Goal: Task Accomplishment & Management: Use online tool/utility

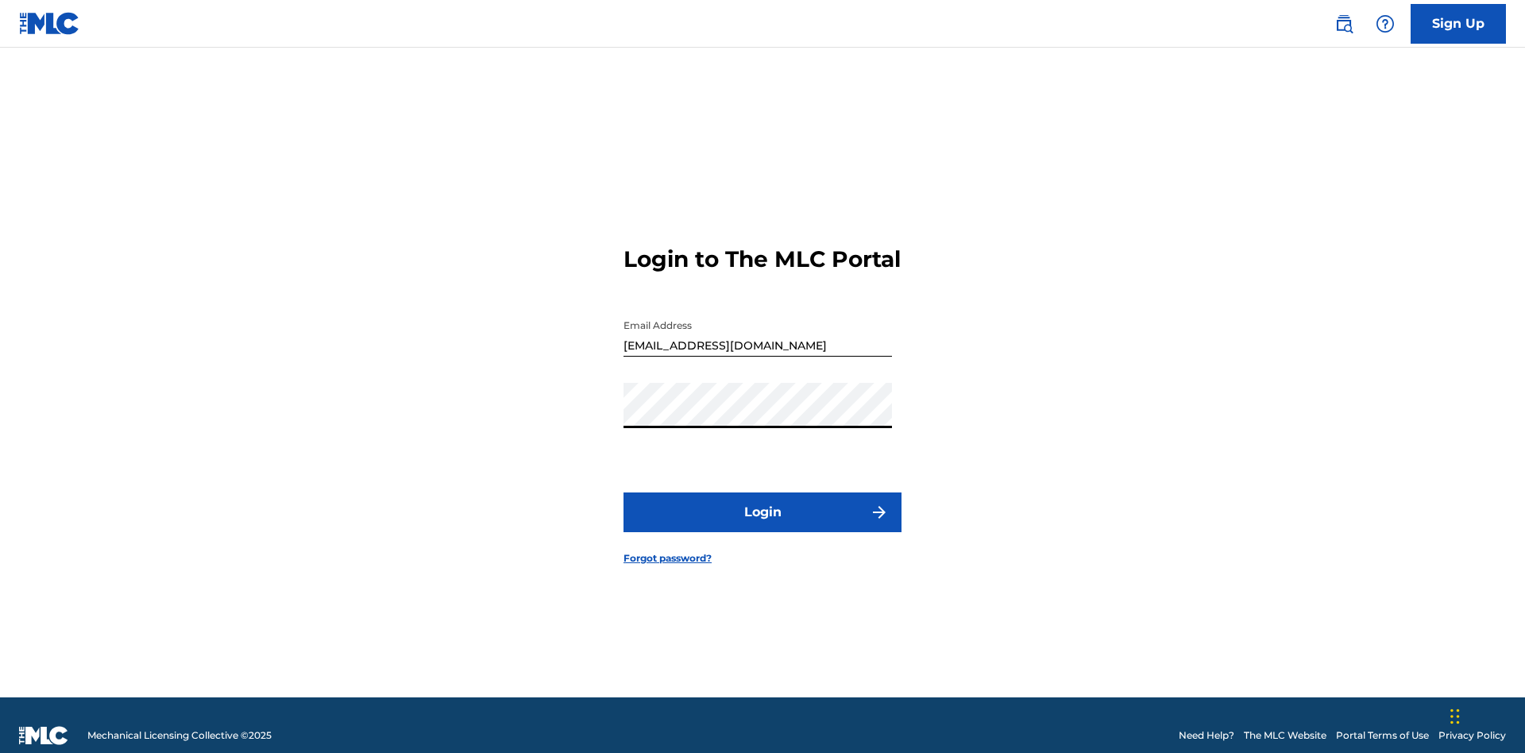
scroll to position [21, 0]
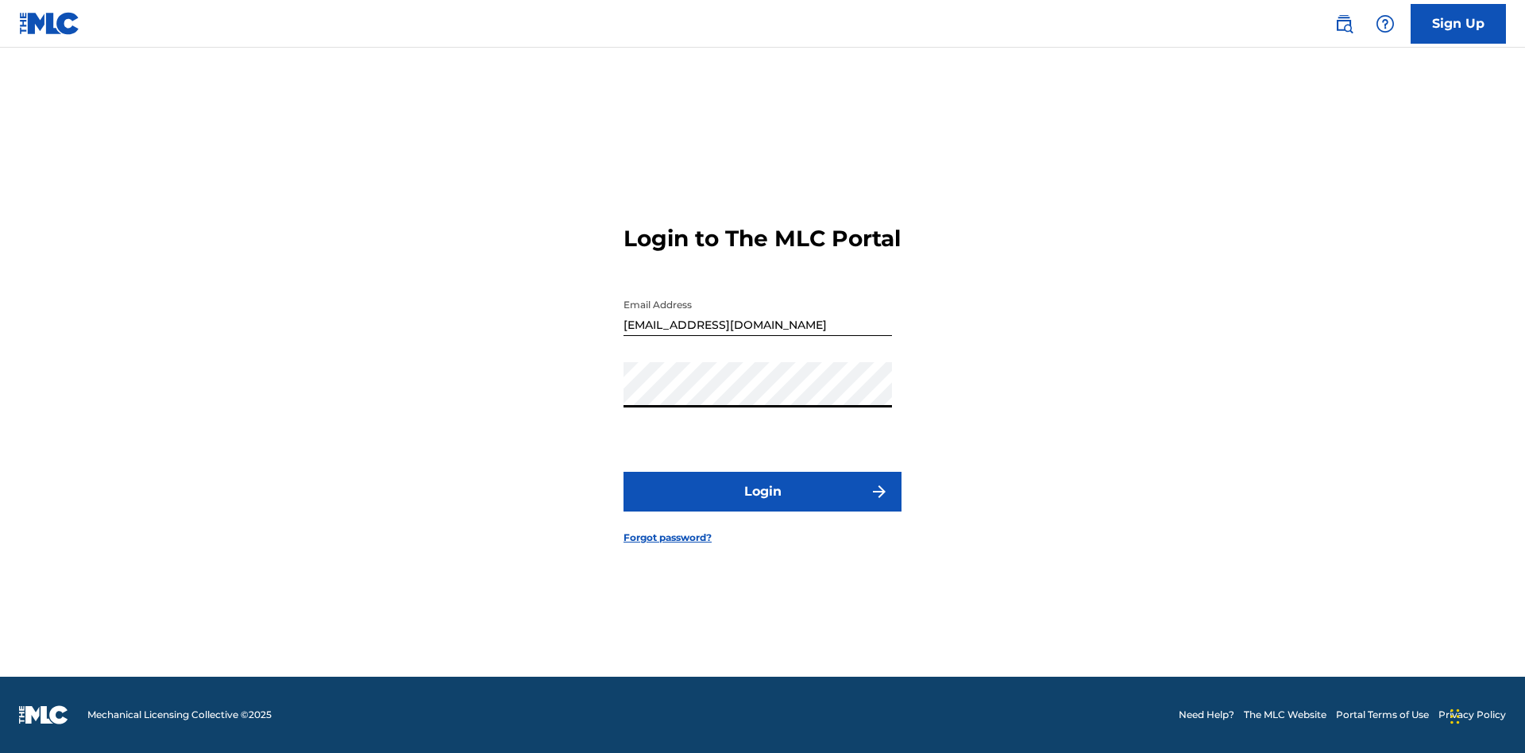
click at [762, 505] on button "Login" at bounding box center [762, 492] width 278 height 40
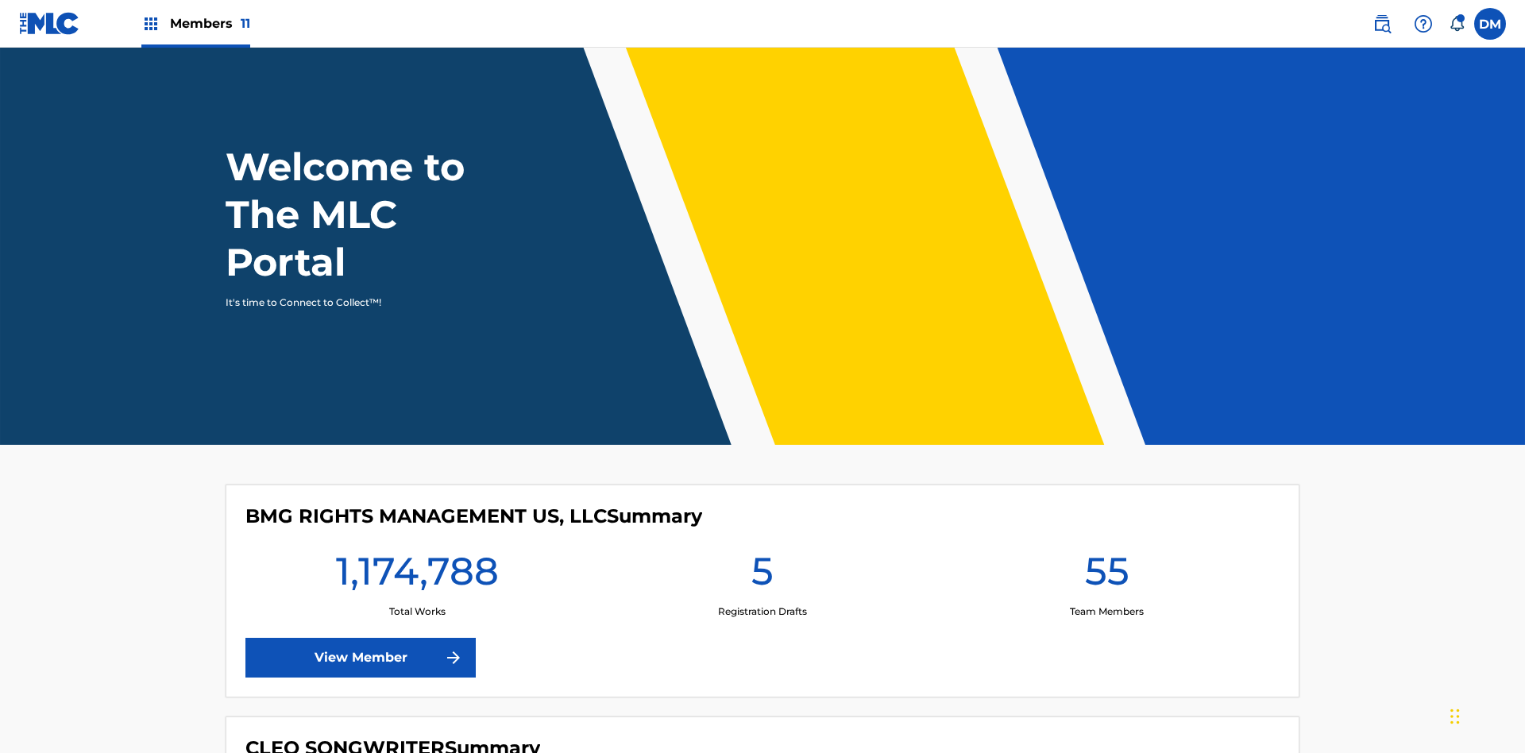
click at [195, 23] on span "Members 11" at bounding box center [210, 23] width 80 height 18
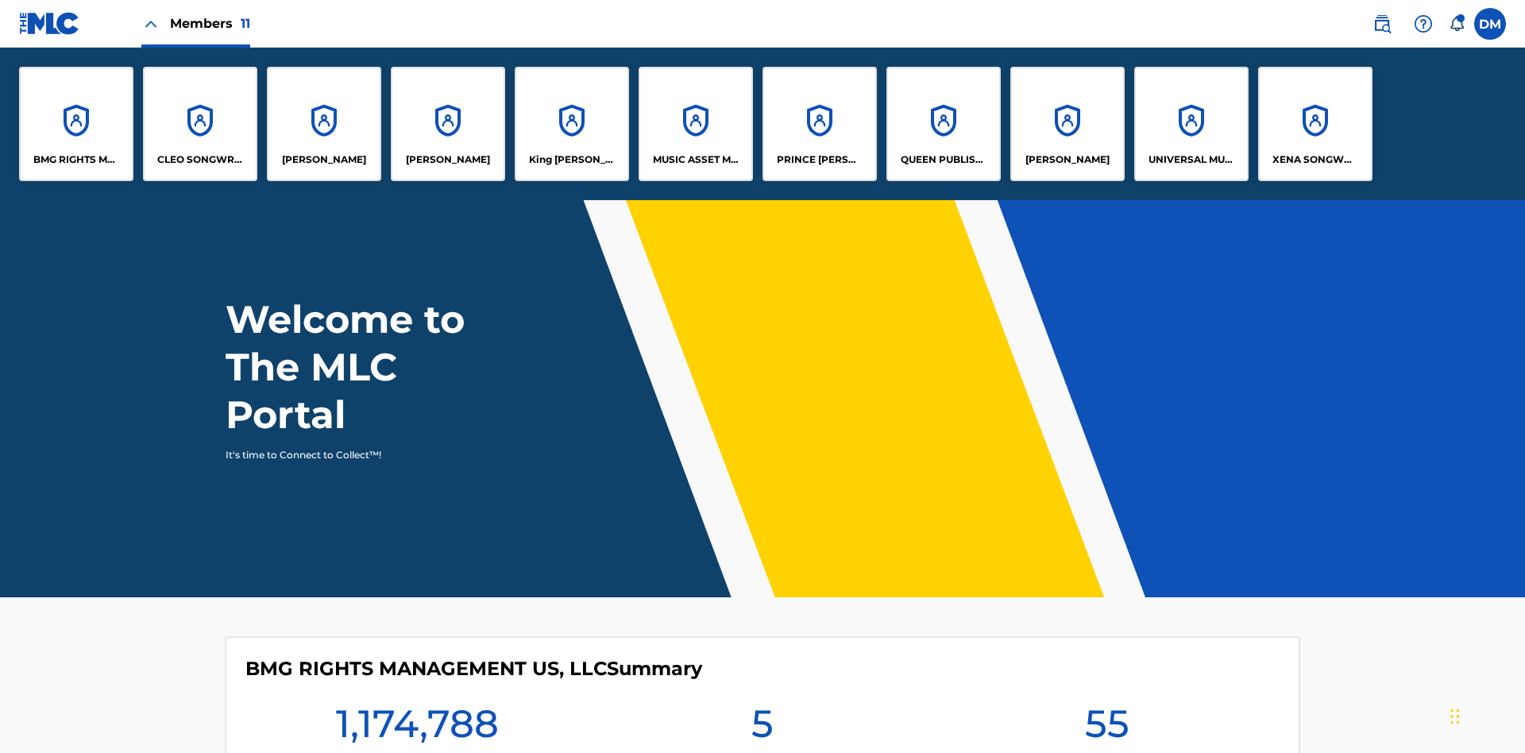
click at [943, 160] on p "QUEEN PUBLISHA" at bounding box center [943, 159] width 87 height 14
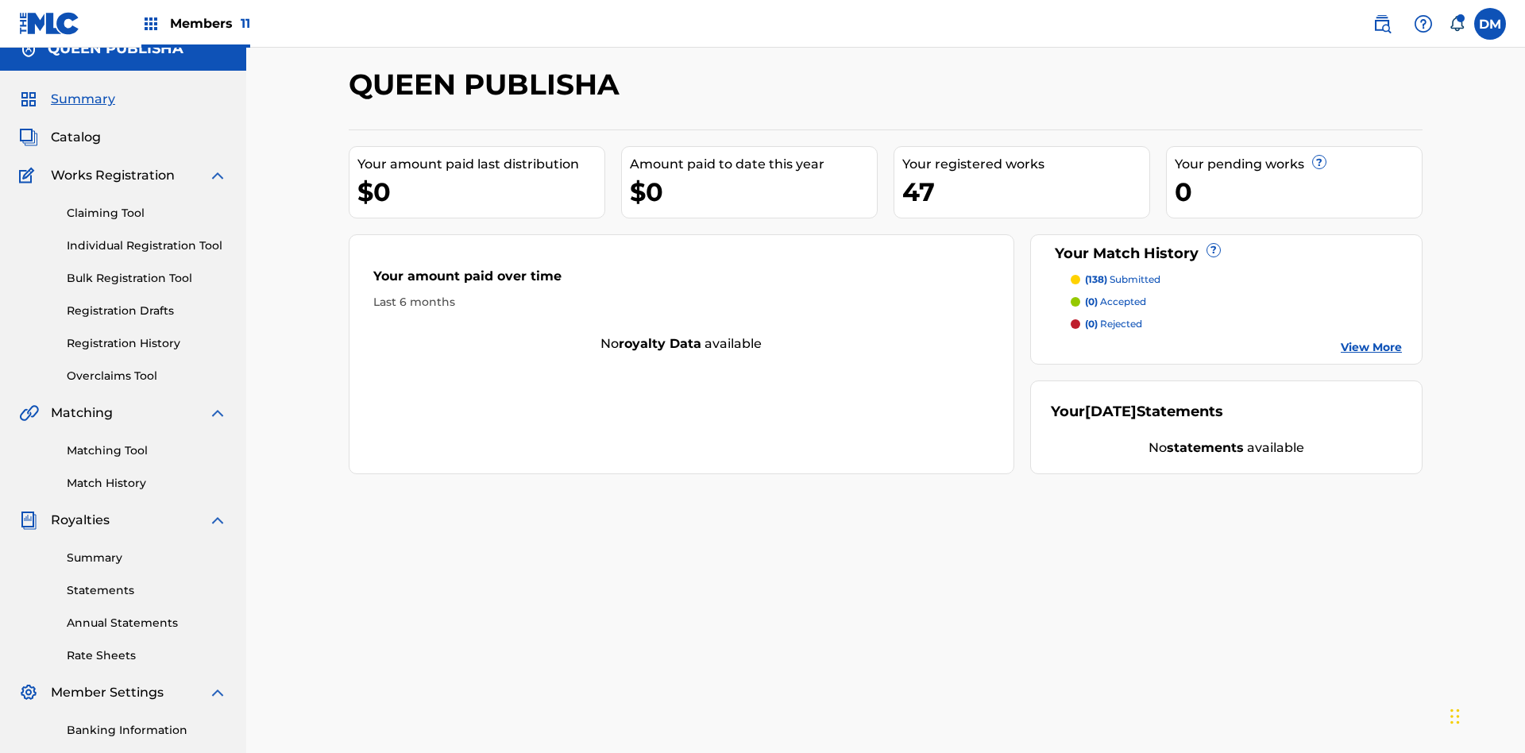
click at [147, 442] on link "Matching Tool" at bounding box center [147, 450] width 160 height 17
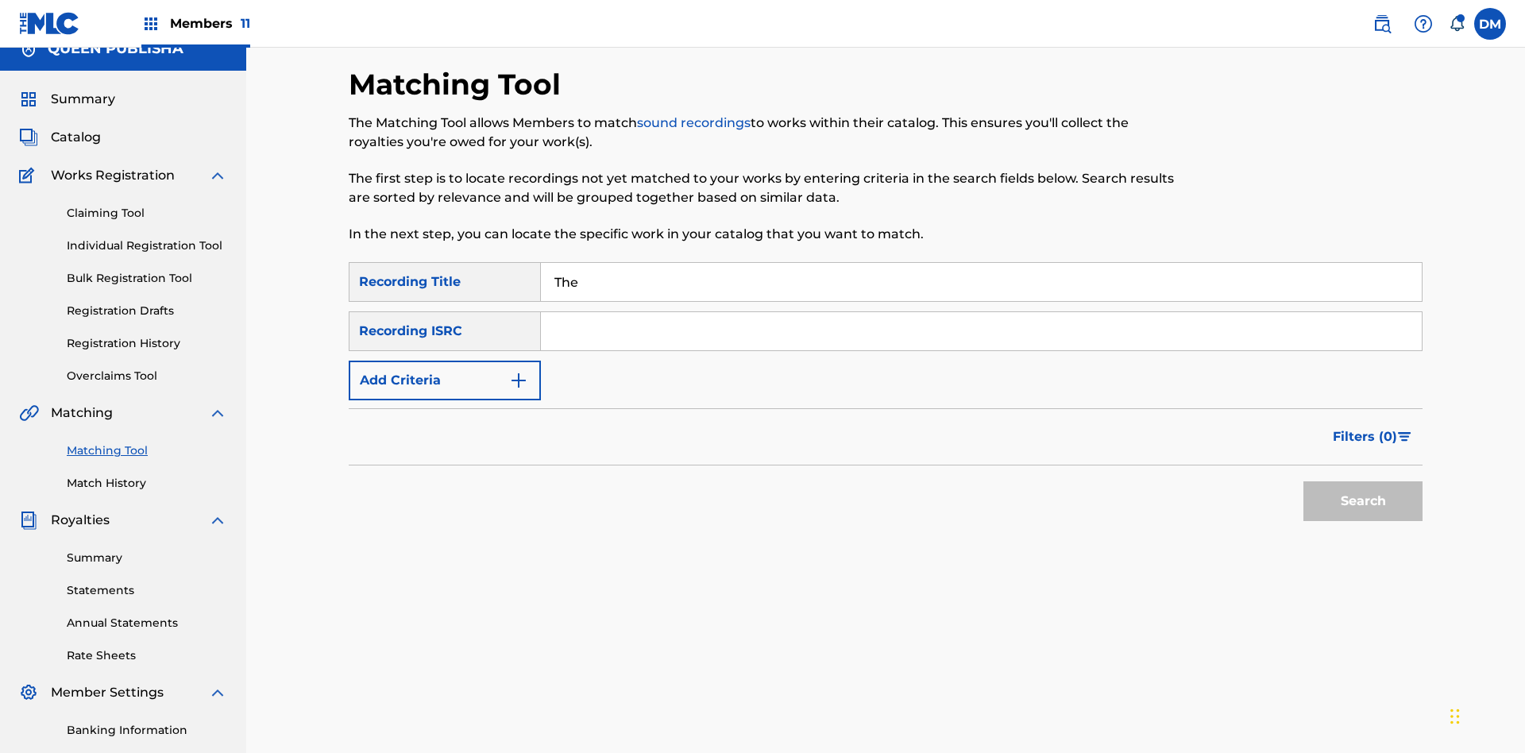
type input "The"
click at [1363, 481] on button "Search" at bounding box center [1362, 501] width 119 height 40
click at [981, 263] on input "The" at bounding box center [981, 282] width 881 height 38
click at [981, 312] on input "Search Form" at bounding box center [981, 331] width 881 height 38
type input "QZPLR2486807"
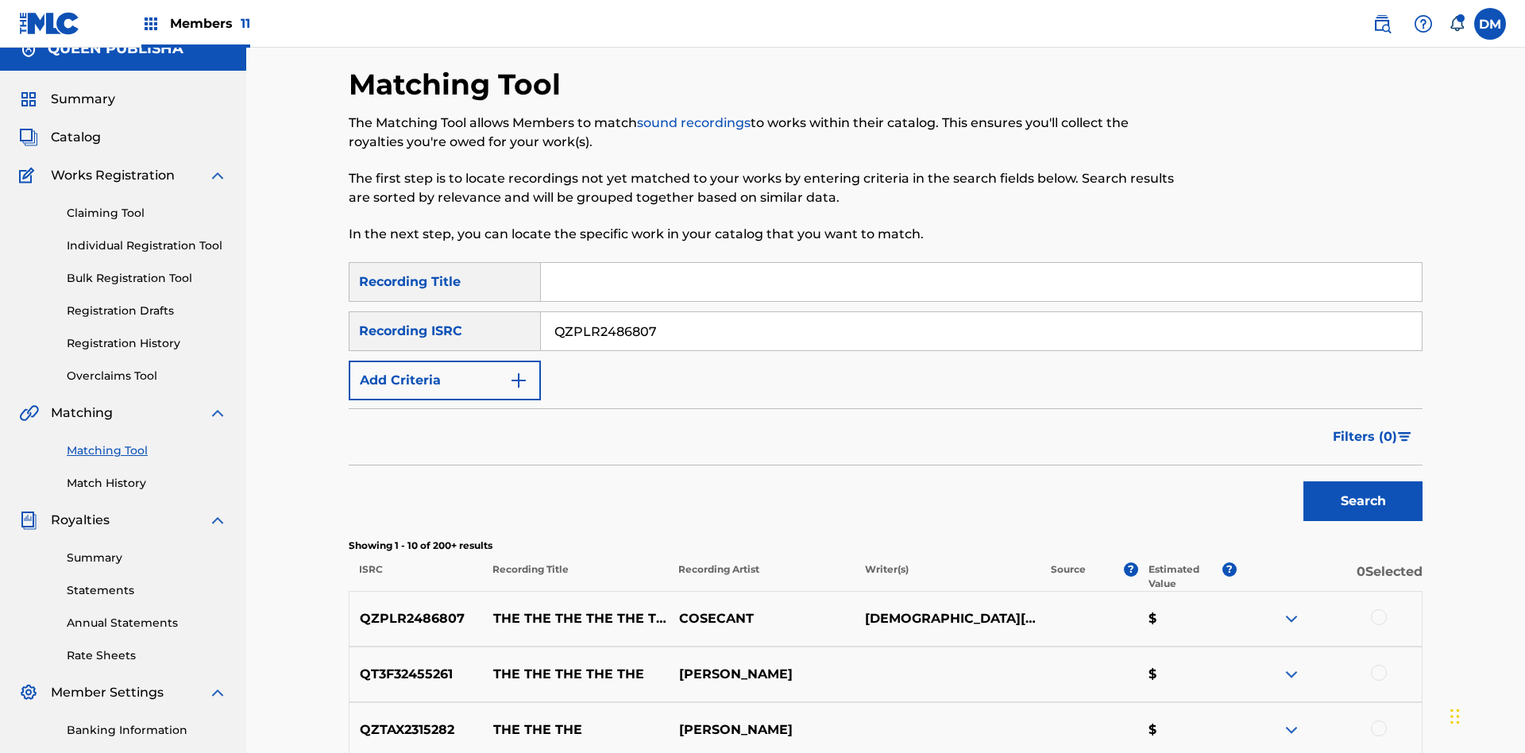
type input "QZPLR2486807"
click at [1363, 481] on button "Search" at bounding box center [1362, 501] width 119 height 40
click at [981, 312] on input "QZPLR2486807" at bounding box center [981, 331] width 881 height 38
click at [981, 263] on input "Search Form" at bounding box center [981, 282] width 881 height 38
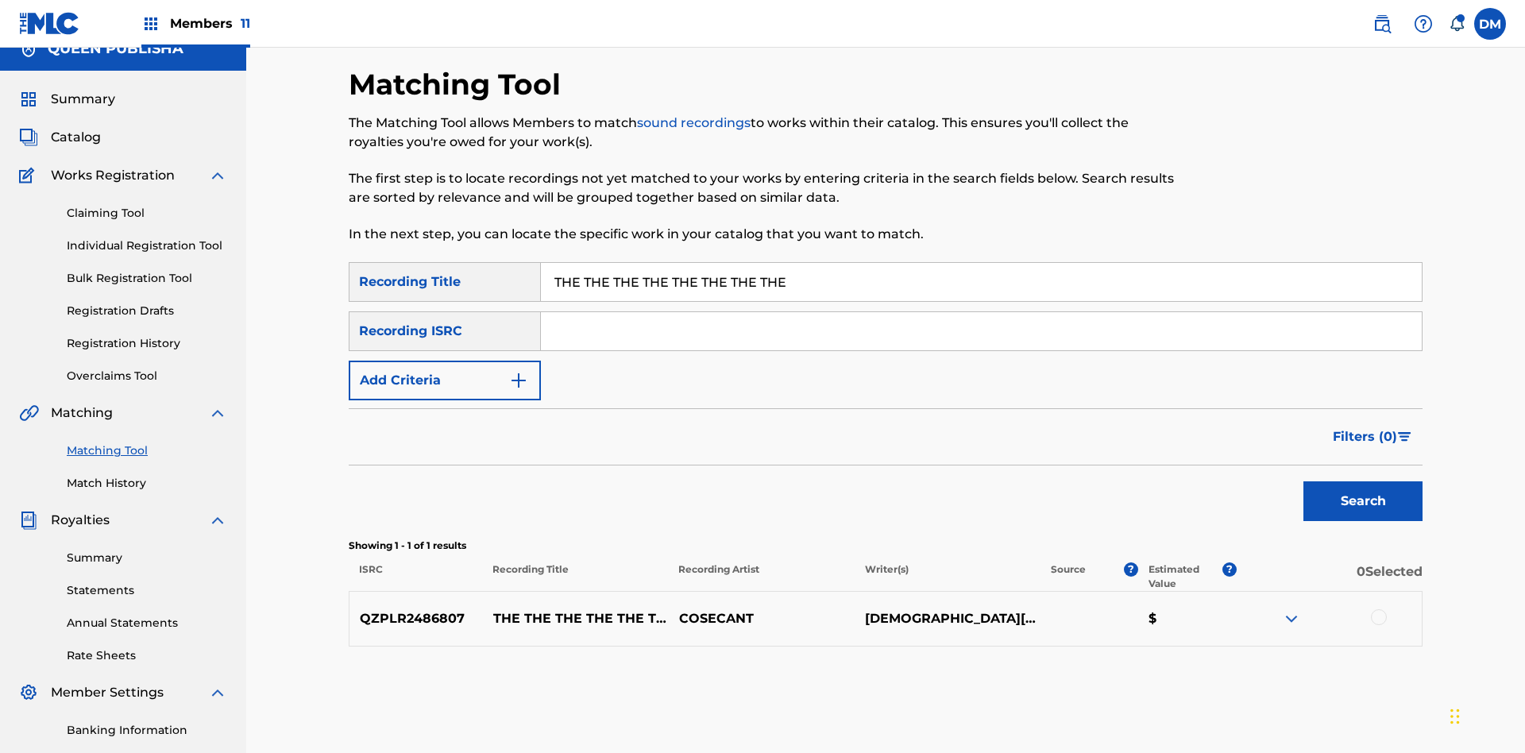
type input "THE THE THE THE THE THE THE THE"
click at [445, 361] on button "Add Criteria" at bounding box center [445, 381] width 192 height 40
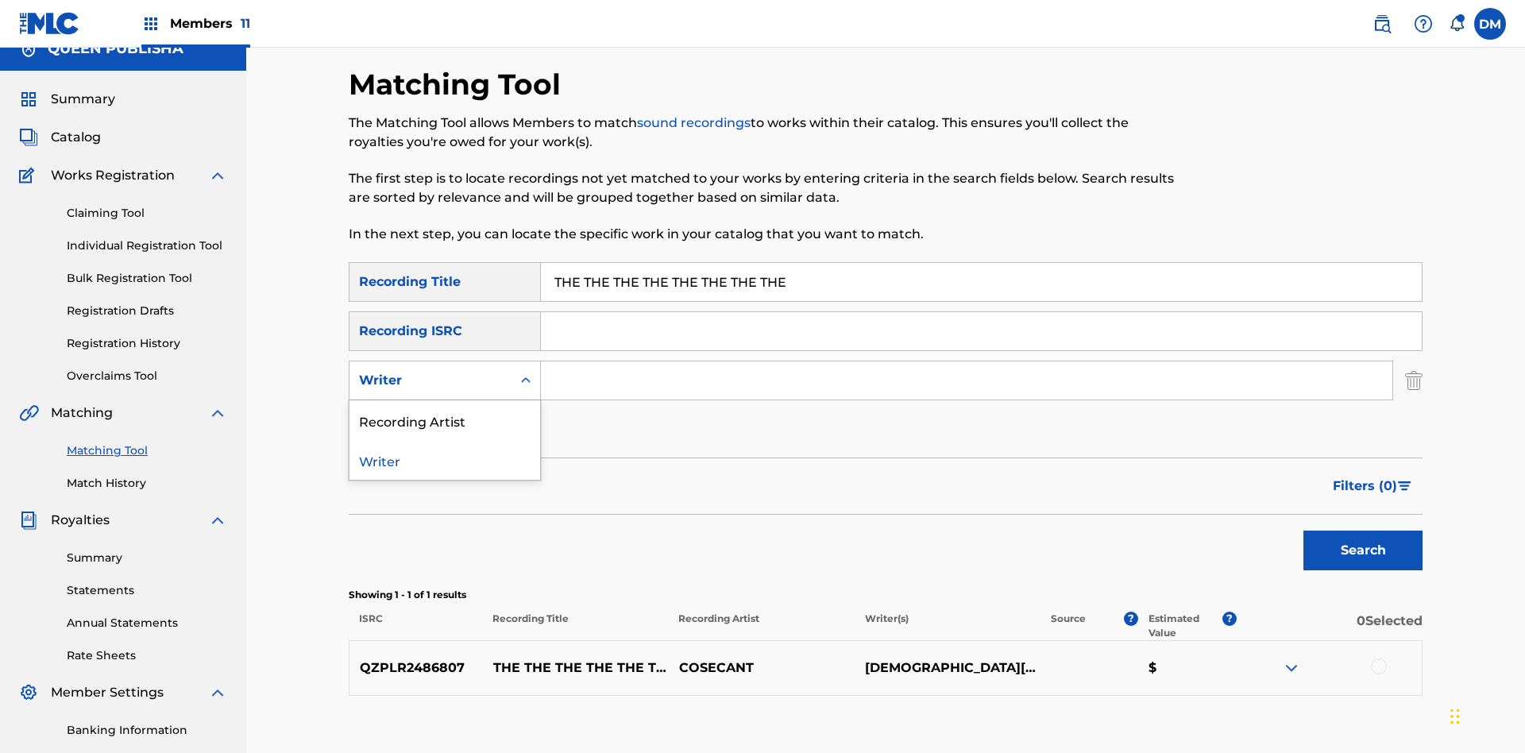
click at [445, 400] on div "Recording Artist" at bounding box center [444, 420] width 191 height 40
click at [445, 410] on button "Add Criteria" at bounding box center [445, 430] width 192 height 40
click at [966, 361] on input "Search Form" at bounding box center [966, 380] width 851 height 38
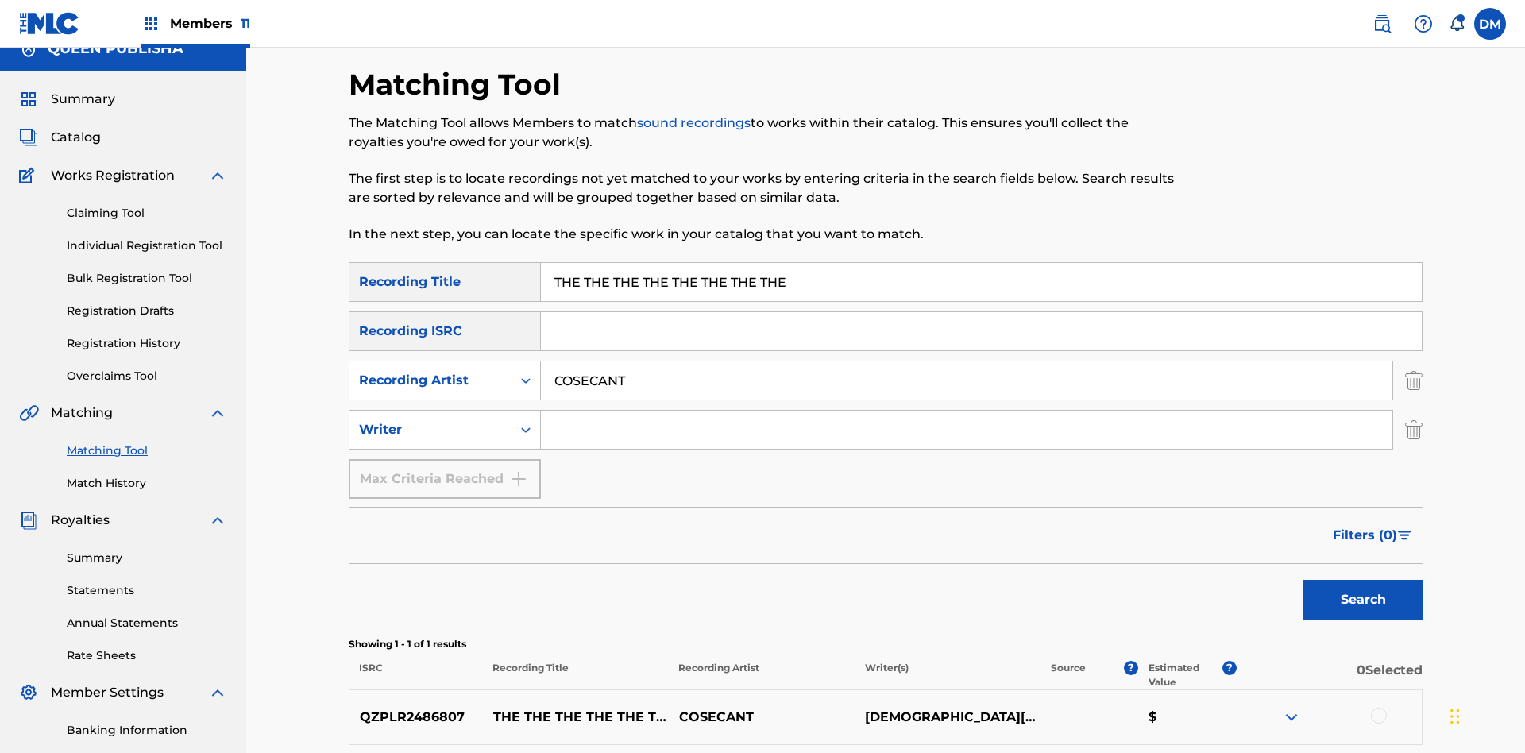
type input "COSECANT"
click at [966, 411] on input "Search Form" at bounding box center [966, 430] width 851 height 38
type input "[DEMOGRAPHIC_DATA][PERSON_NAME]"
click at [1363, 580] on button "Search" at bounding box center [1362, 600] width 119 height 40
click at [981, 263] on input "THE THE THE THE THE THE THE THE" at bounding box center [981, 282] width 881 height 38
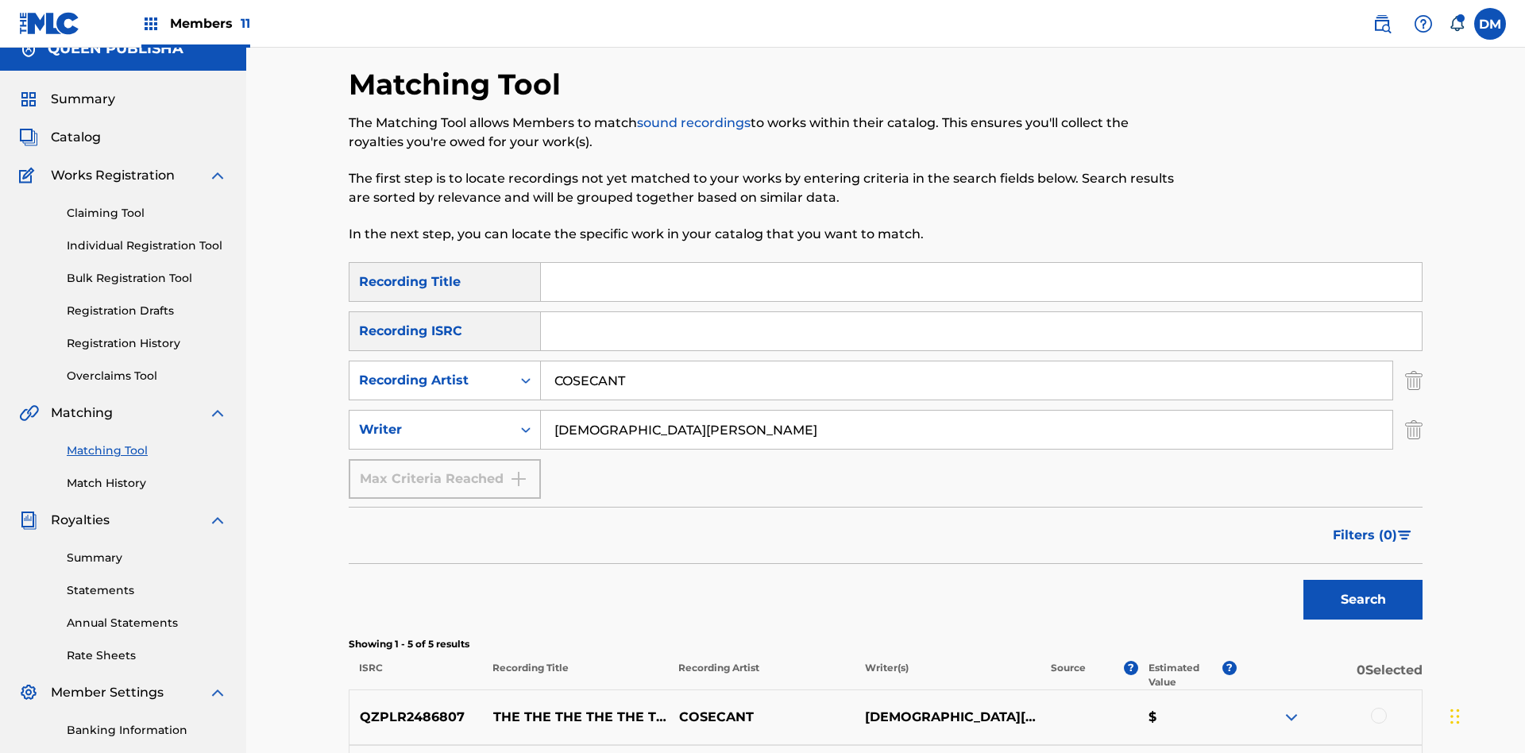
click at [966, 361] on input "COSECANT" at bounding box center [966, 380] width 851 height 38
click at [966, 411] on input "[DEMOGRAPHIC_DATA][PERSON_NAME]" at bounding box center [966, 430] width 851 height 38
click at [981, 263] on input "Search Form" at bounding box center [981, 282] width 881 height 38
type input "THE THE THE THE THE THE THE THE"
click at [1363, 580] on button "Search" at bounding box center [1362, 600] width 119 height 40
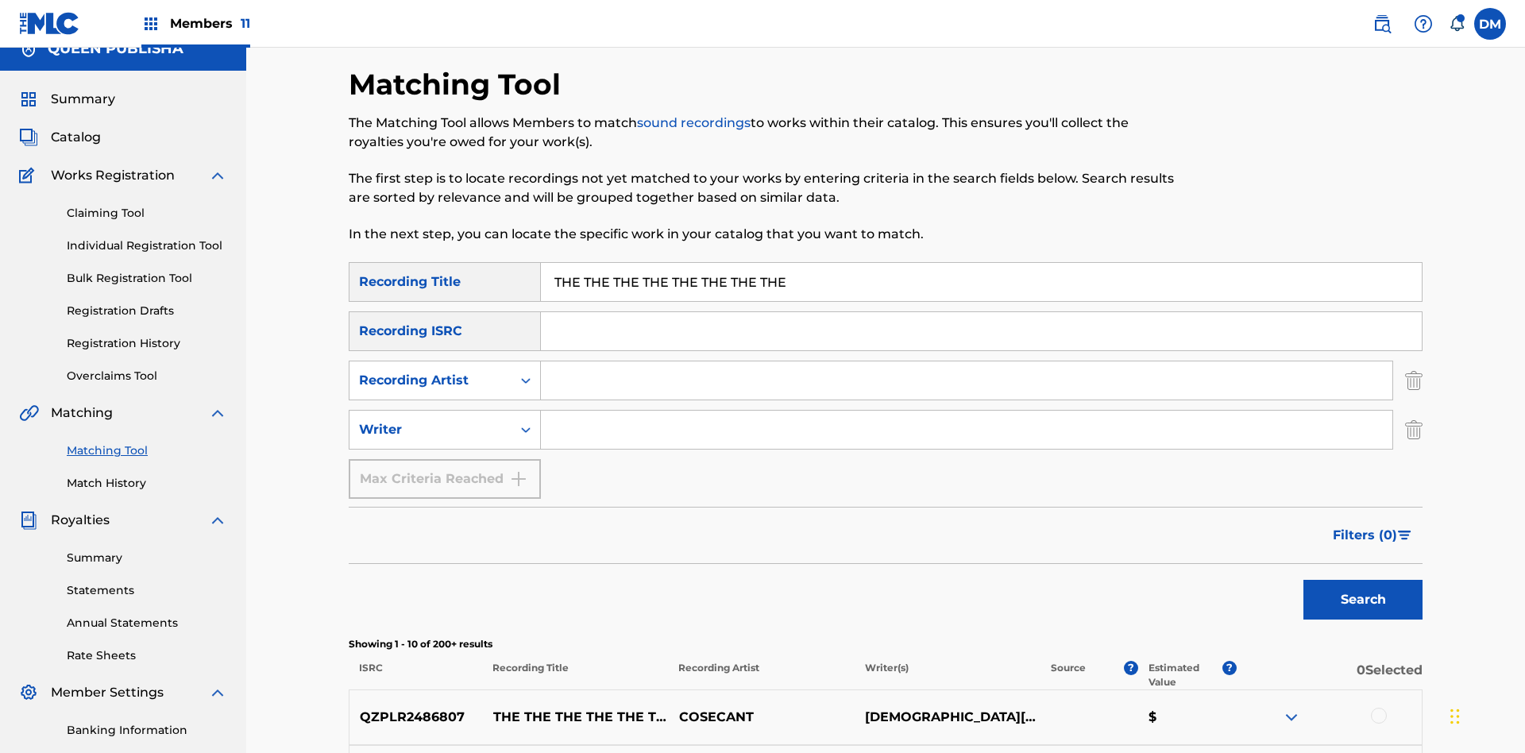
click at [981, 263] on input "THE THE THE THE THE THE THE THE" at bounding box center [981, 282] width 881 height 38
click at [966, 361] on input "Search Form" at bounding box center [966, 380] width 851 height 38
click at [1363, 580] on button "Search" at bounding box center [1362, 600] width 119 height 40
click at [966, 361] on input "COSECANT" at bounding box center [966, 380] width 851 height 38
click at [966, 411] on input "Search Form" at bounding box center [966, 430] width 851 height 38
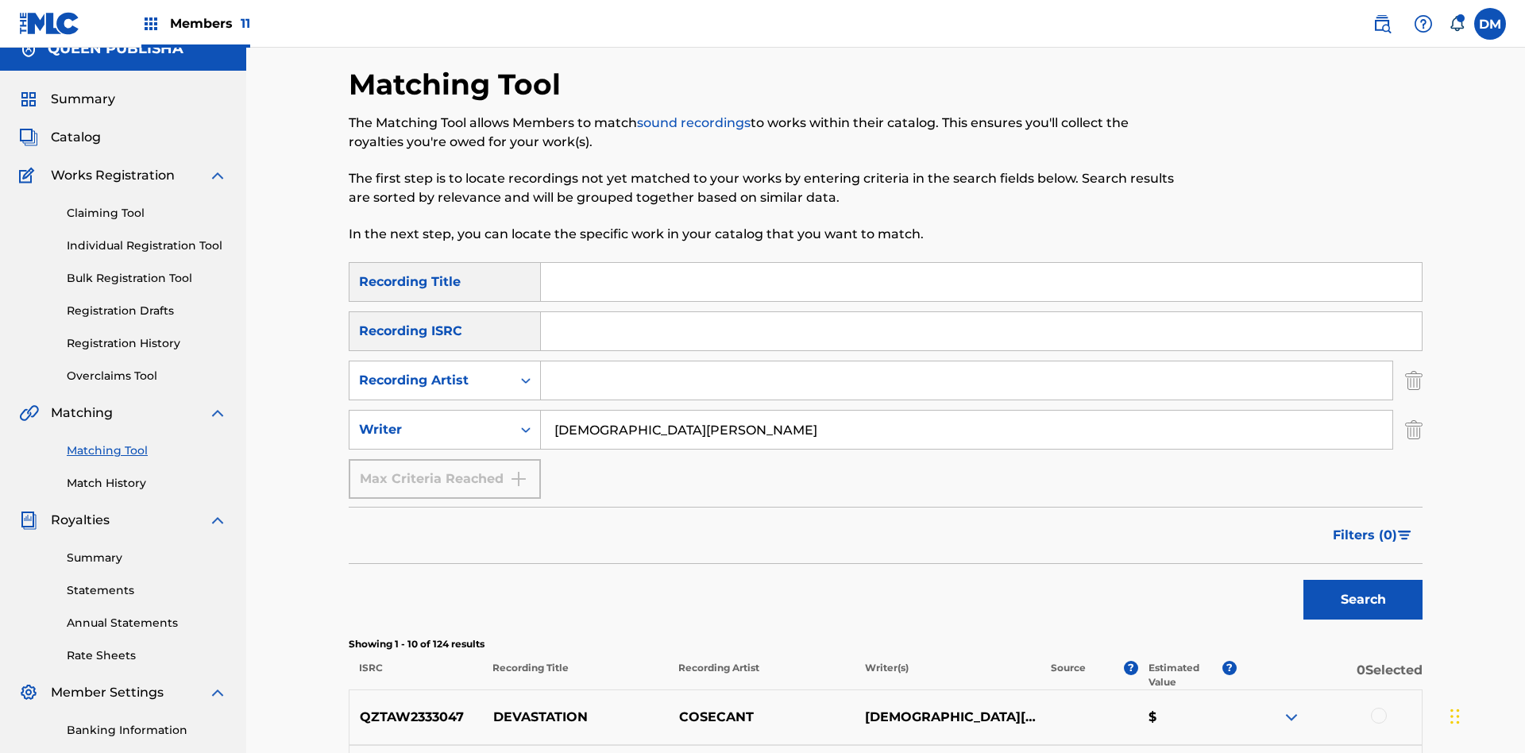
click at [1363, 580] on button "Search" at bounding box center [1362, 600] width 119 height 40
click at [966, 411] on input "[DEMOGRAPHIC_DATA][PERSON_NAME]" at bounding box center [966, 430] width 851 height 38
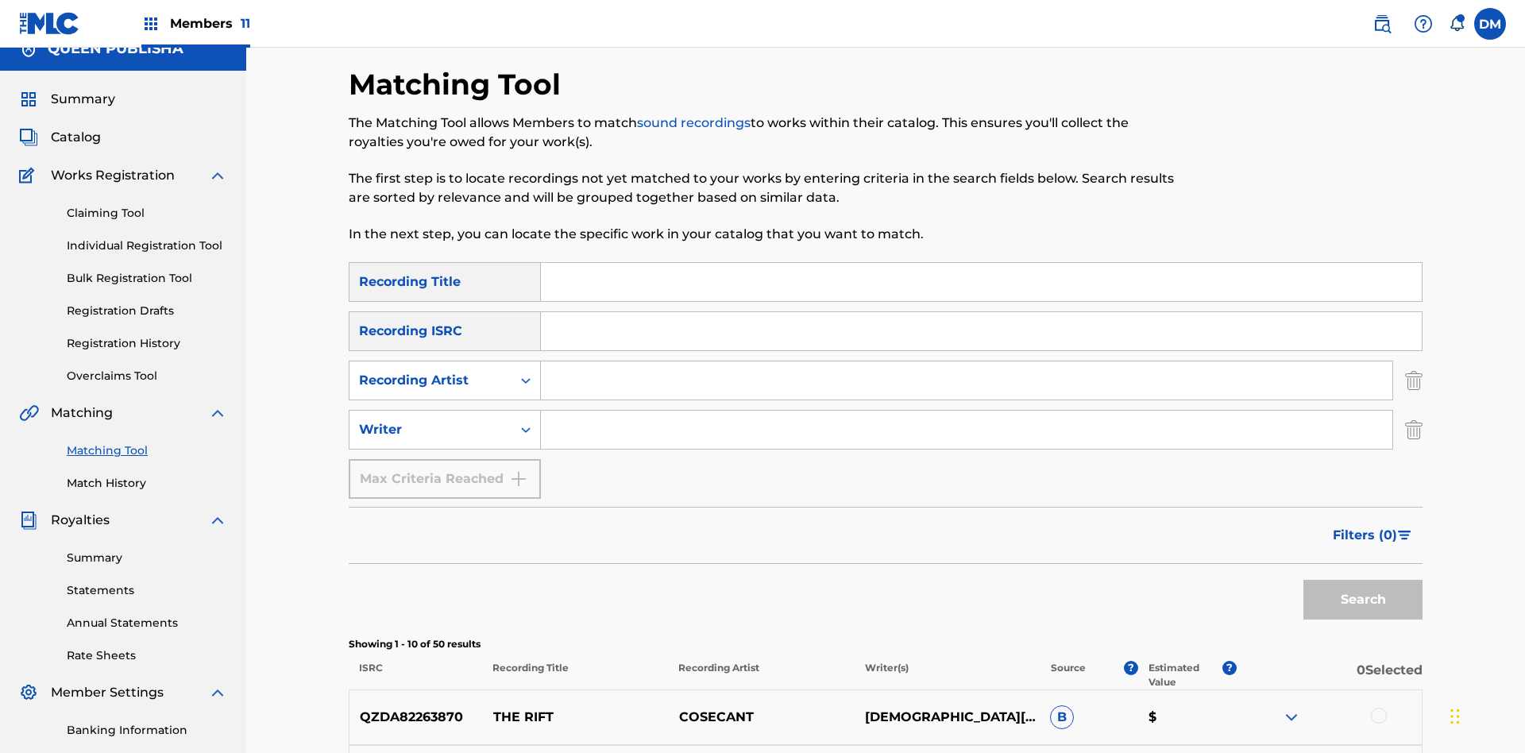
click at [1378, 708] on div at bounding box center [1379, 716] width 16 height 16
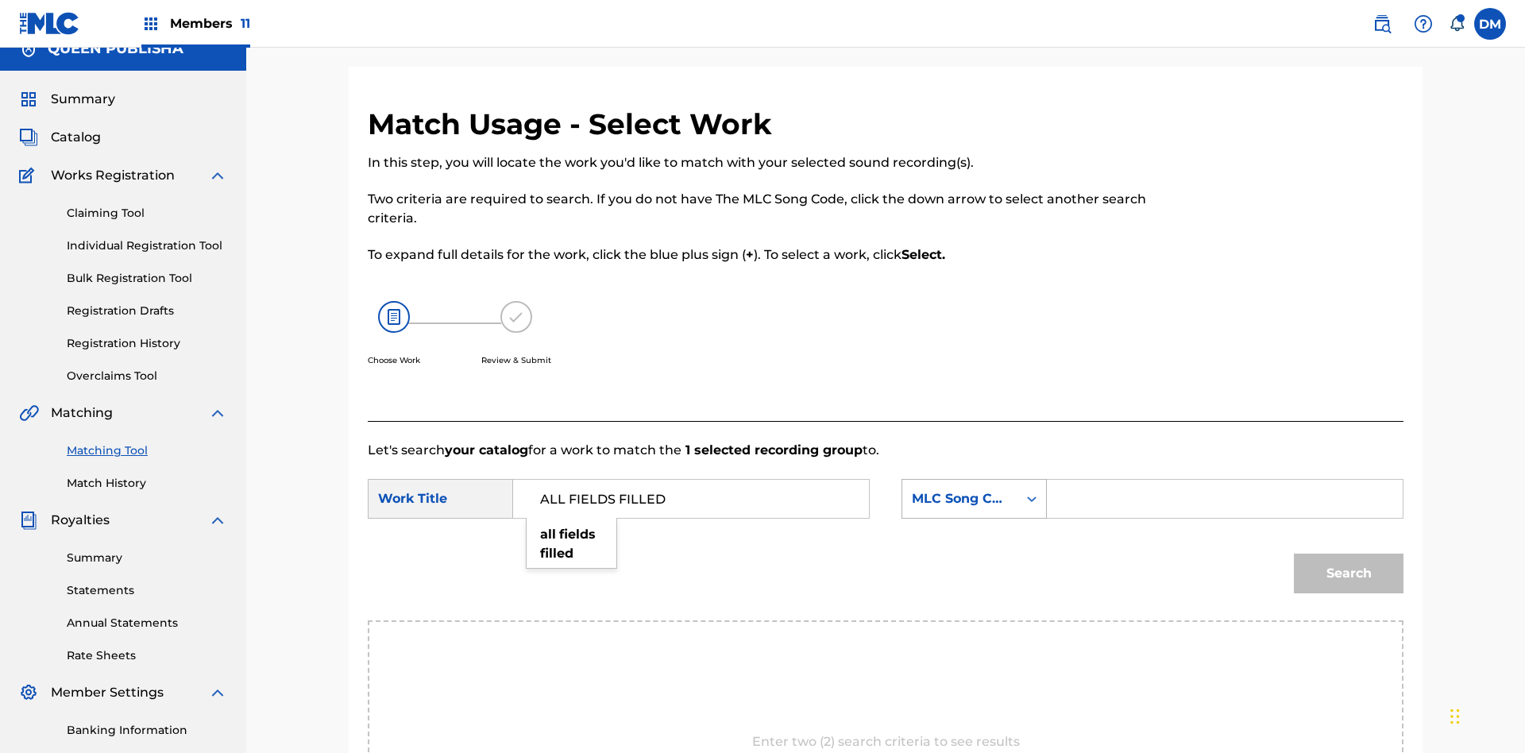
type input "ALL FIELDS FILLED"
click at [974, 489] on div "MLC Song Code" at bounding box center [960, 498] width 96 height 19
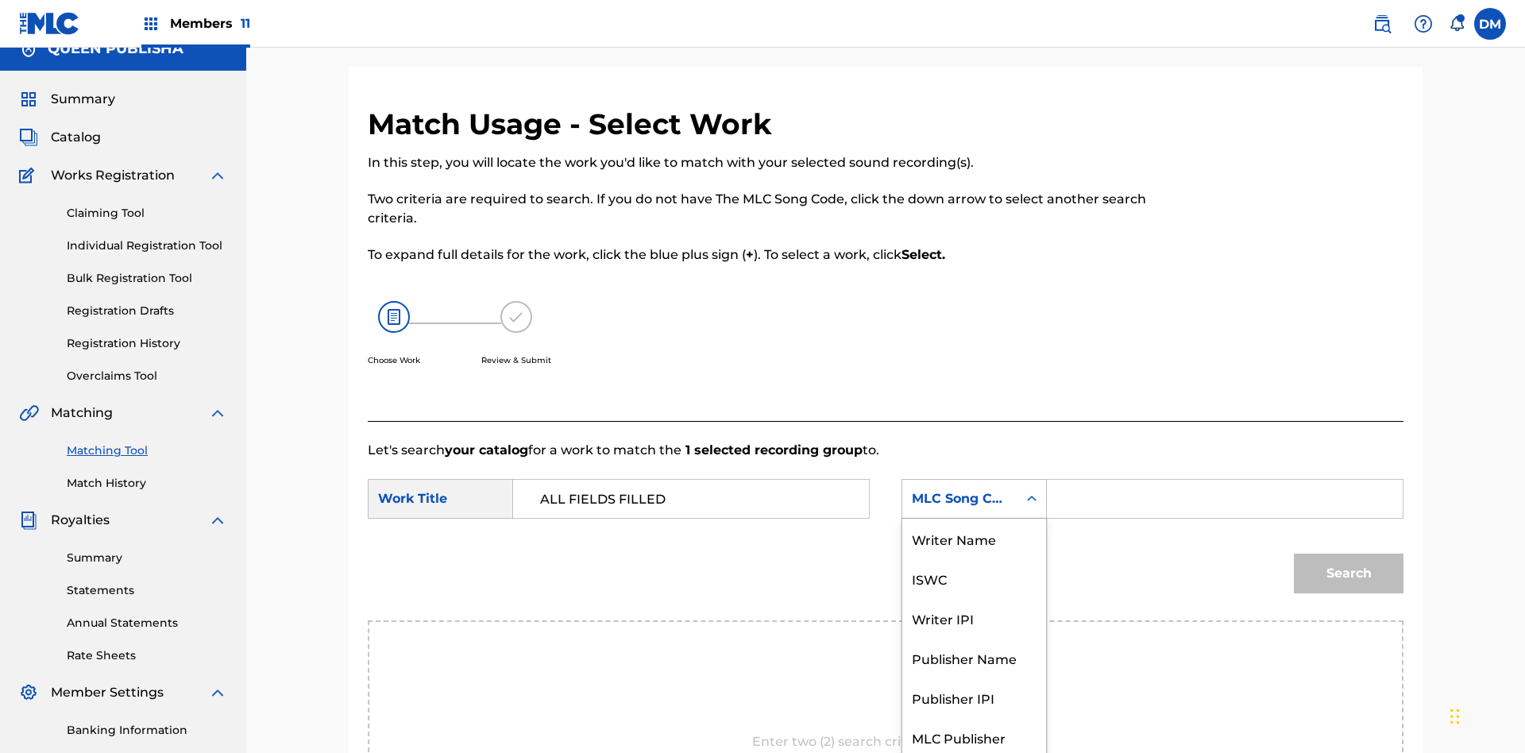
click at [974, 558] on div "ISWC" at bounding box center [974, 578] width 144 height 40
click at [1348, 553] on button "Search" at bounding box center [1349, 573] width 110 height 40
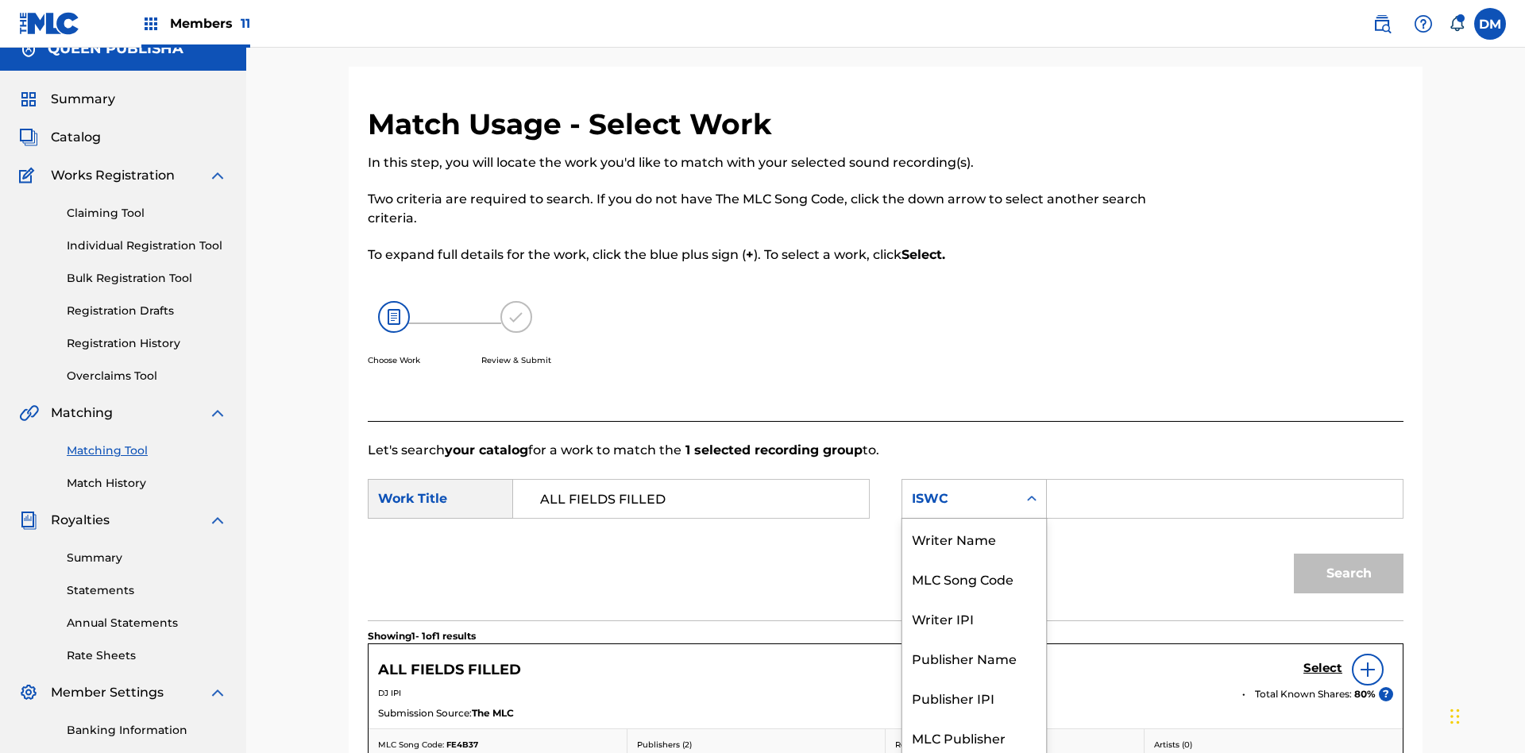
click at [974, 558] on div "MLC Song Code" at bounding box center [974, 578] width 144 height 40
click at [1348, 553] on button "Search" at bounding box center [1349, 573] width 110 height 40
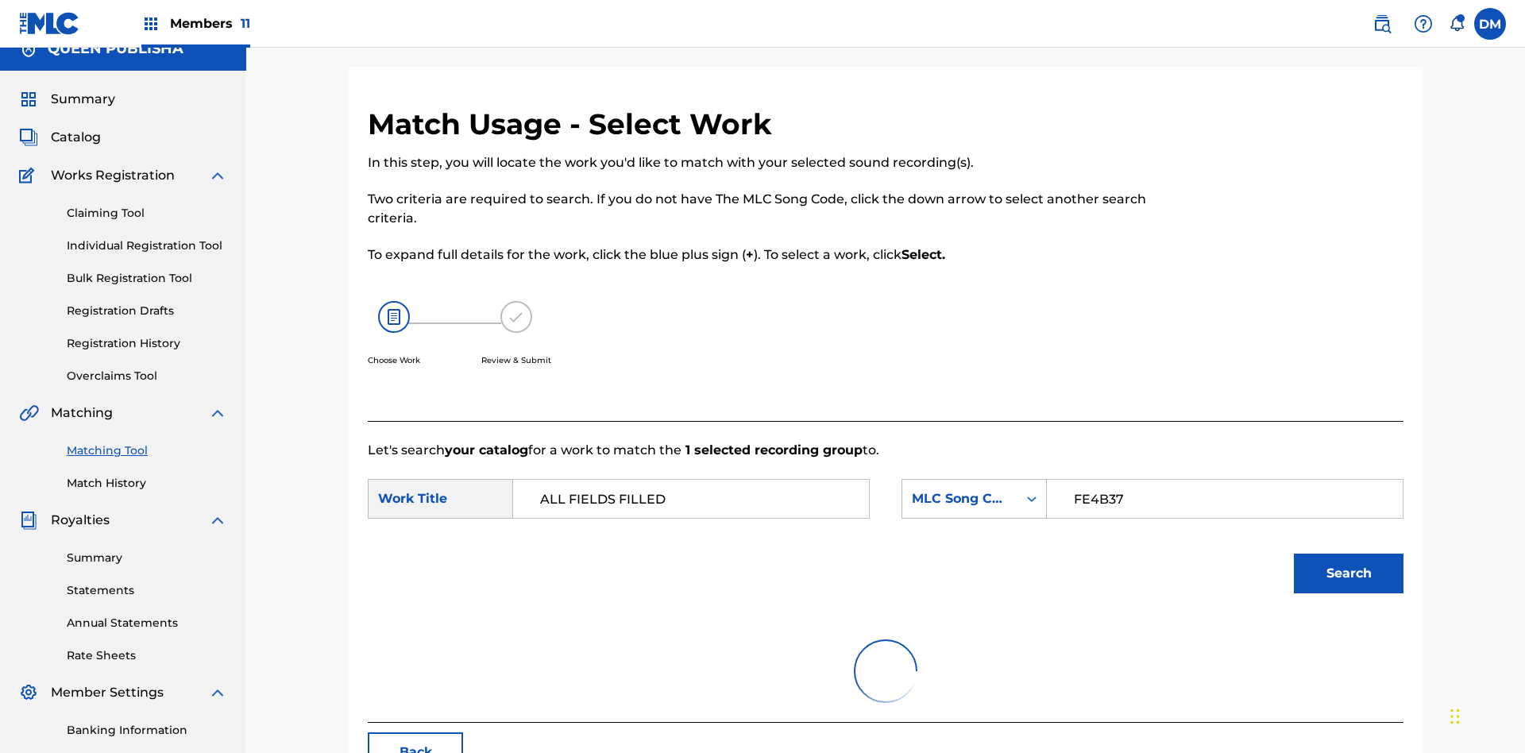
scroll to position [232, 0]
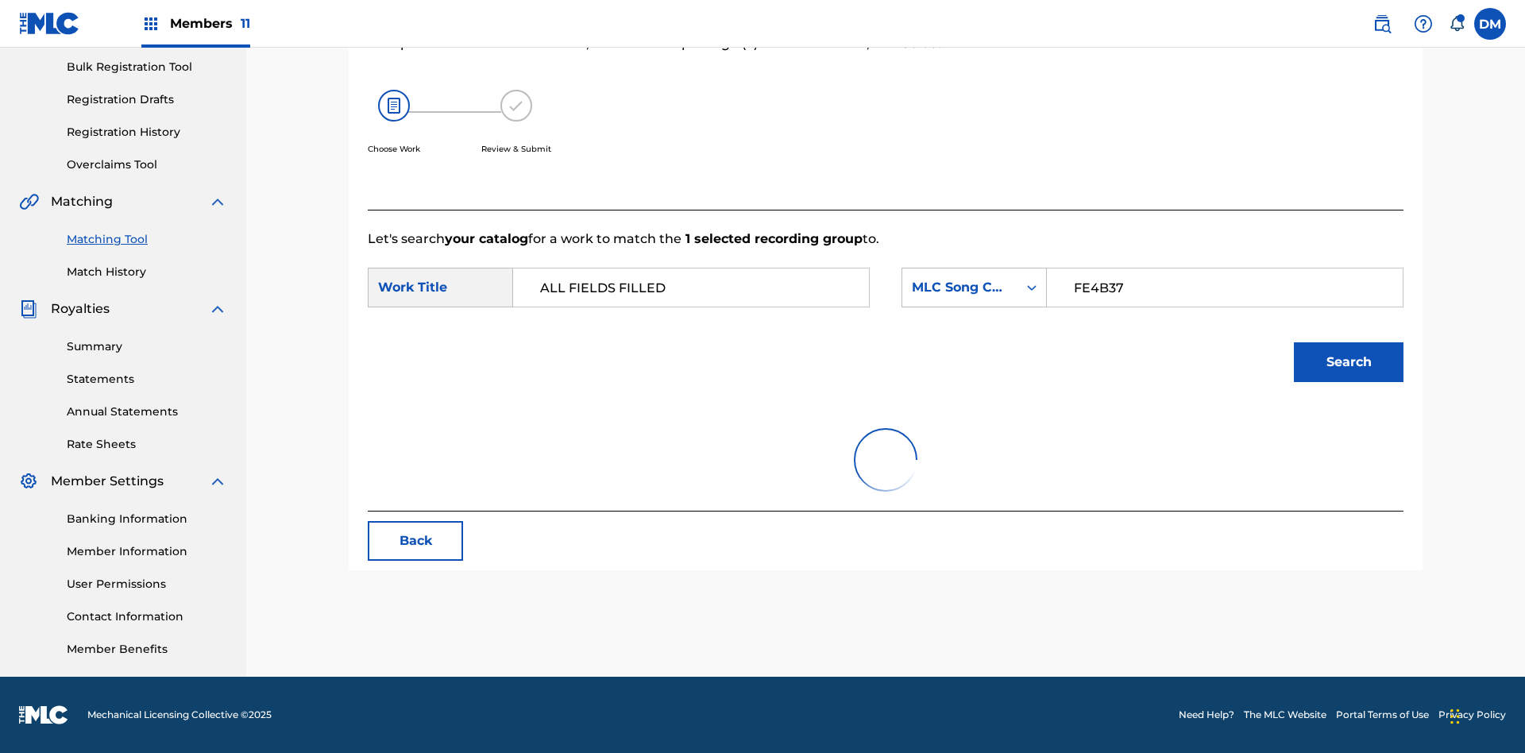
click at [1224, 268] on input "FE4B37" at bounding box center [1224, 287] width 329 height 38
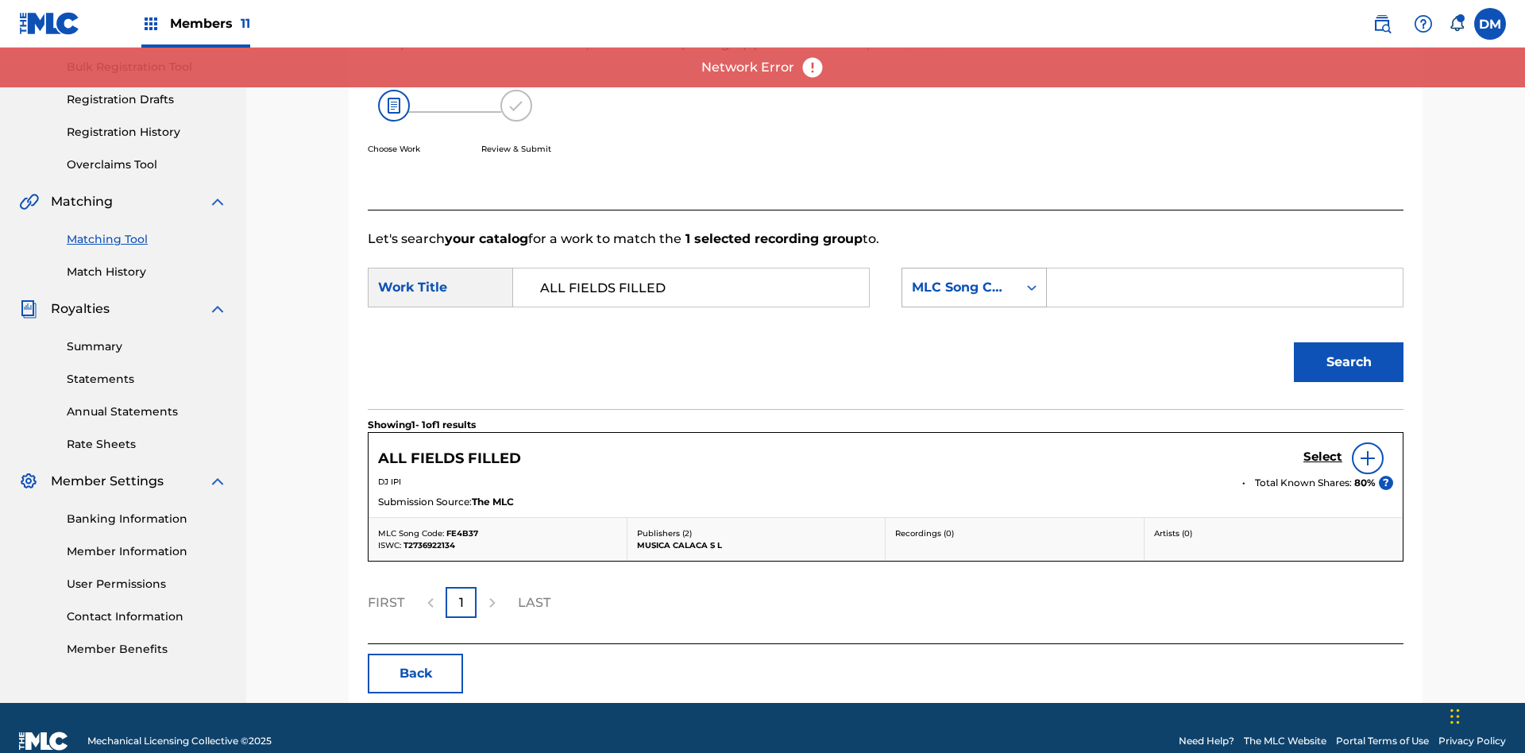
click at [974, 278] on div "MLC Song Code" at bounding box center [960, 287] width 96 height 19
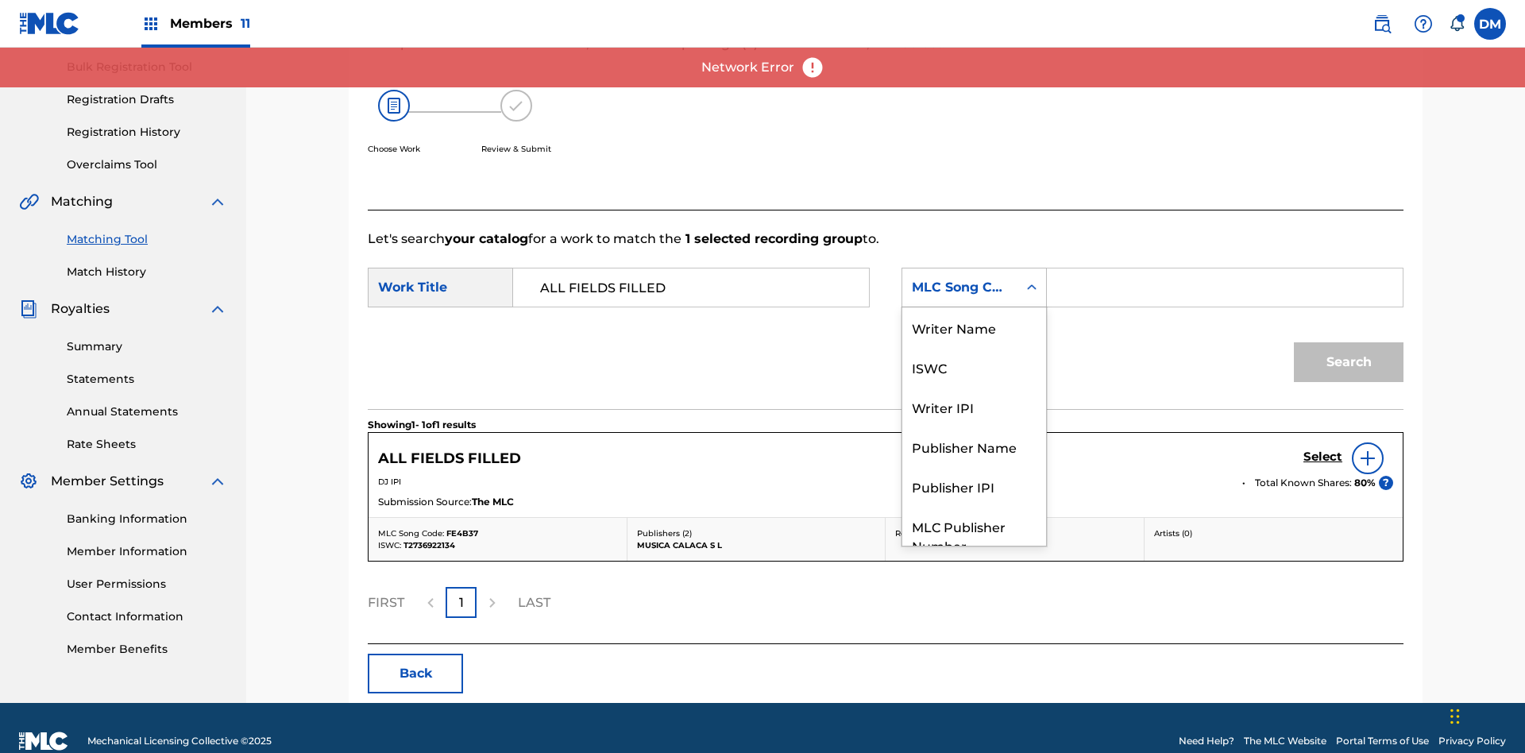
click at [974, 347] on div "Writer Name" at bounding box center [974, 327] width 144 height 40
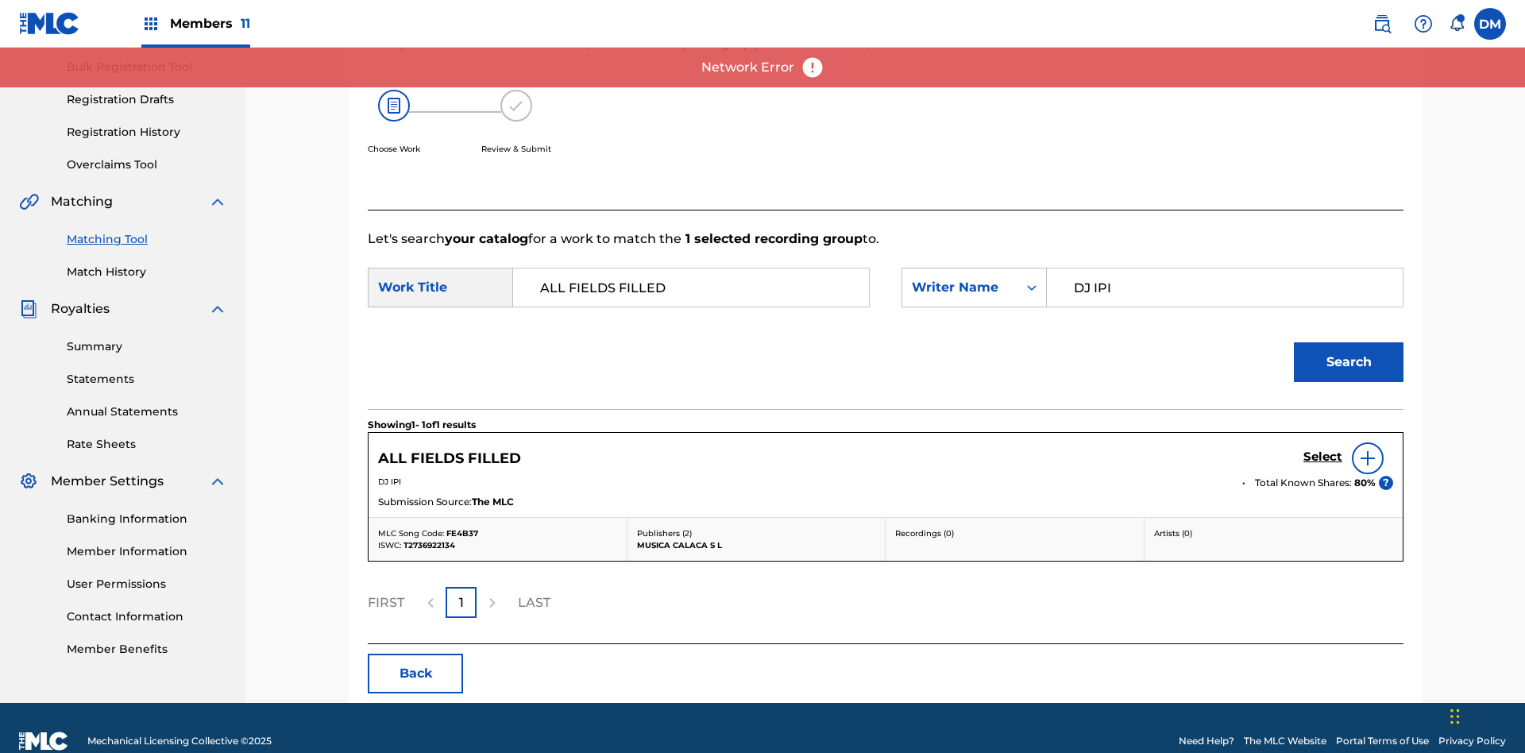
type input "DJ IPI"
click at [1348, 342] on button "Search" at bounding box center [1349, 362] width 110 height 40
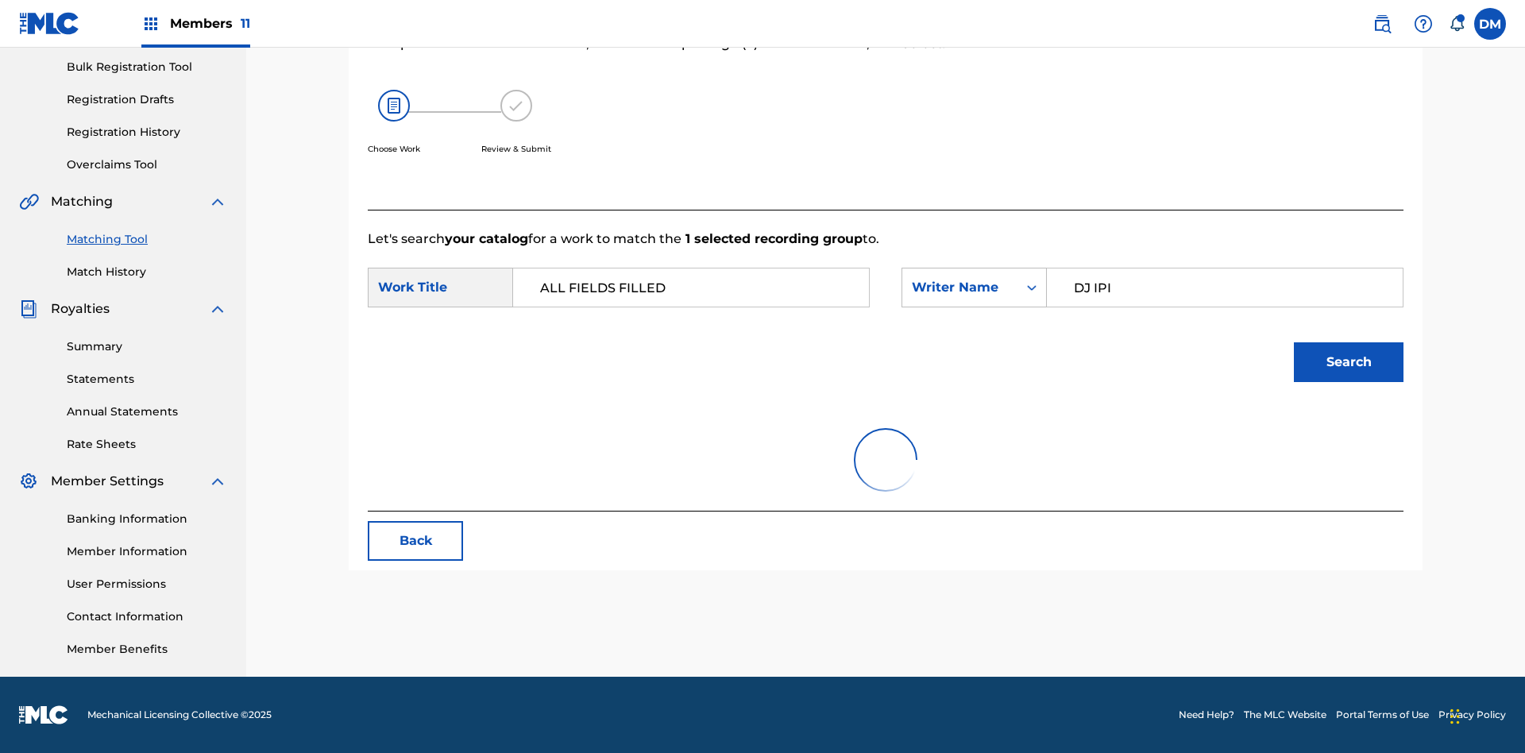
scroll to position [0, 0]
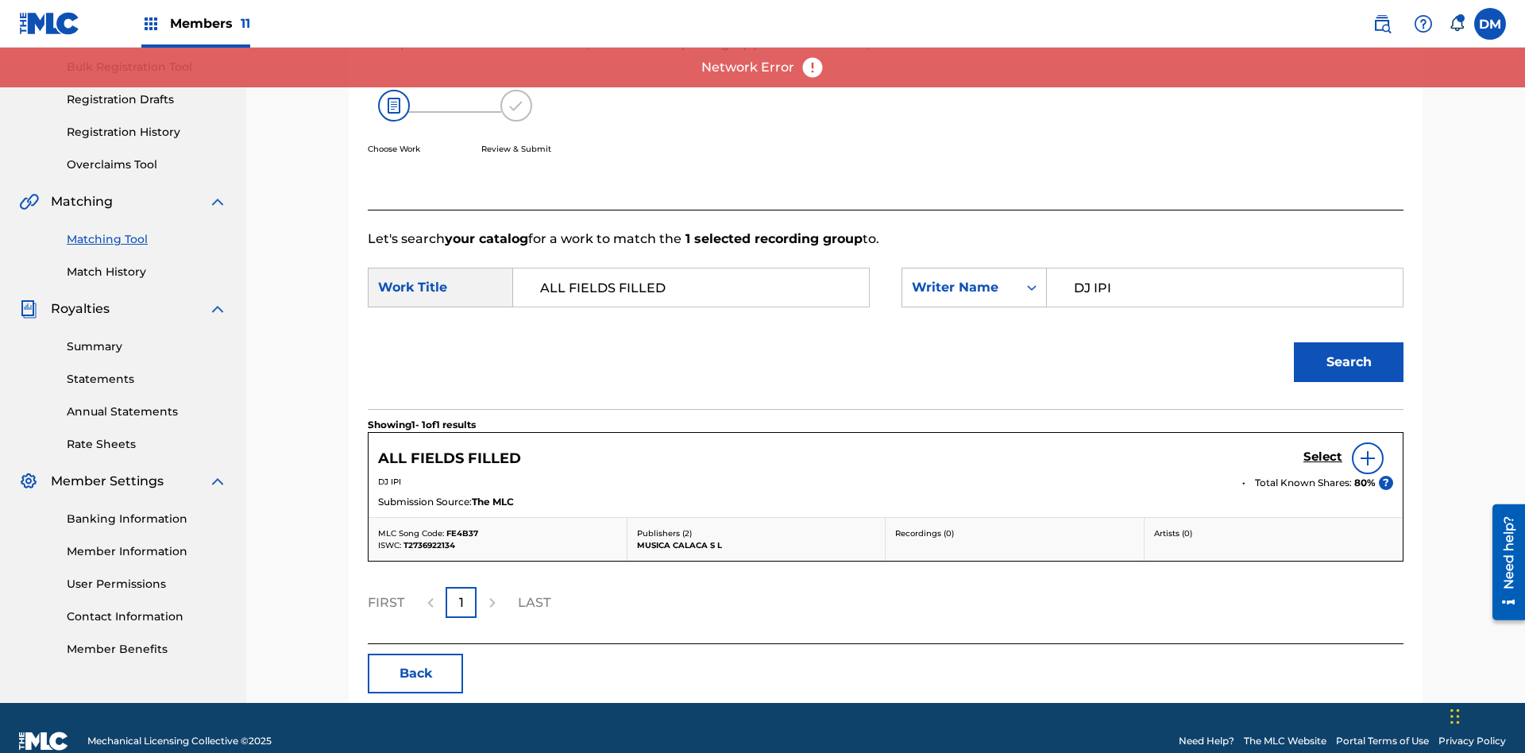
click at [1224, 268] on input "DJ IPI" at bounding box center [1224, 287] width 329 height 38
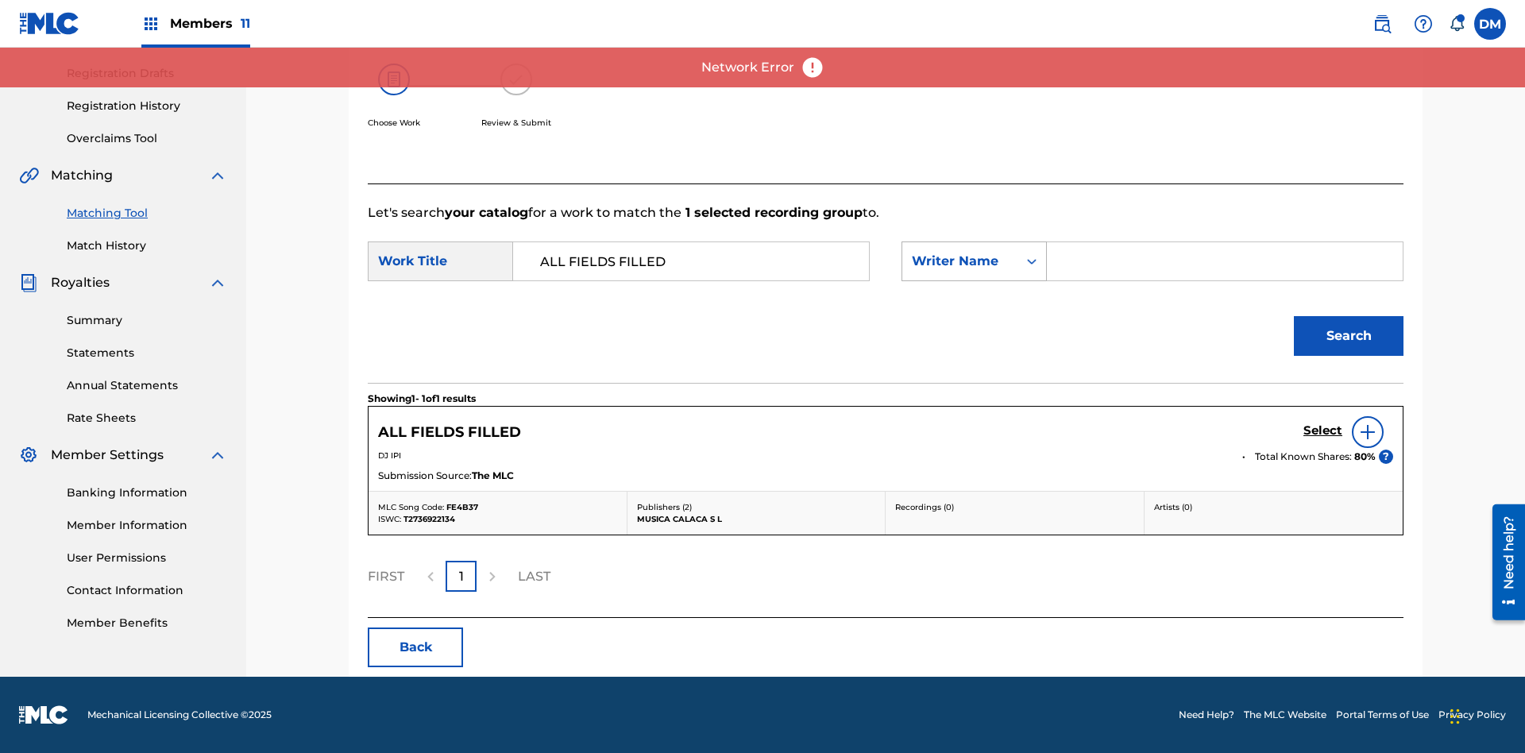
click at [974, 261] on div "Writer Name" at bounding box center [960, 261] width 96 height 19
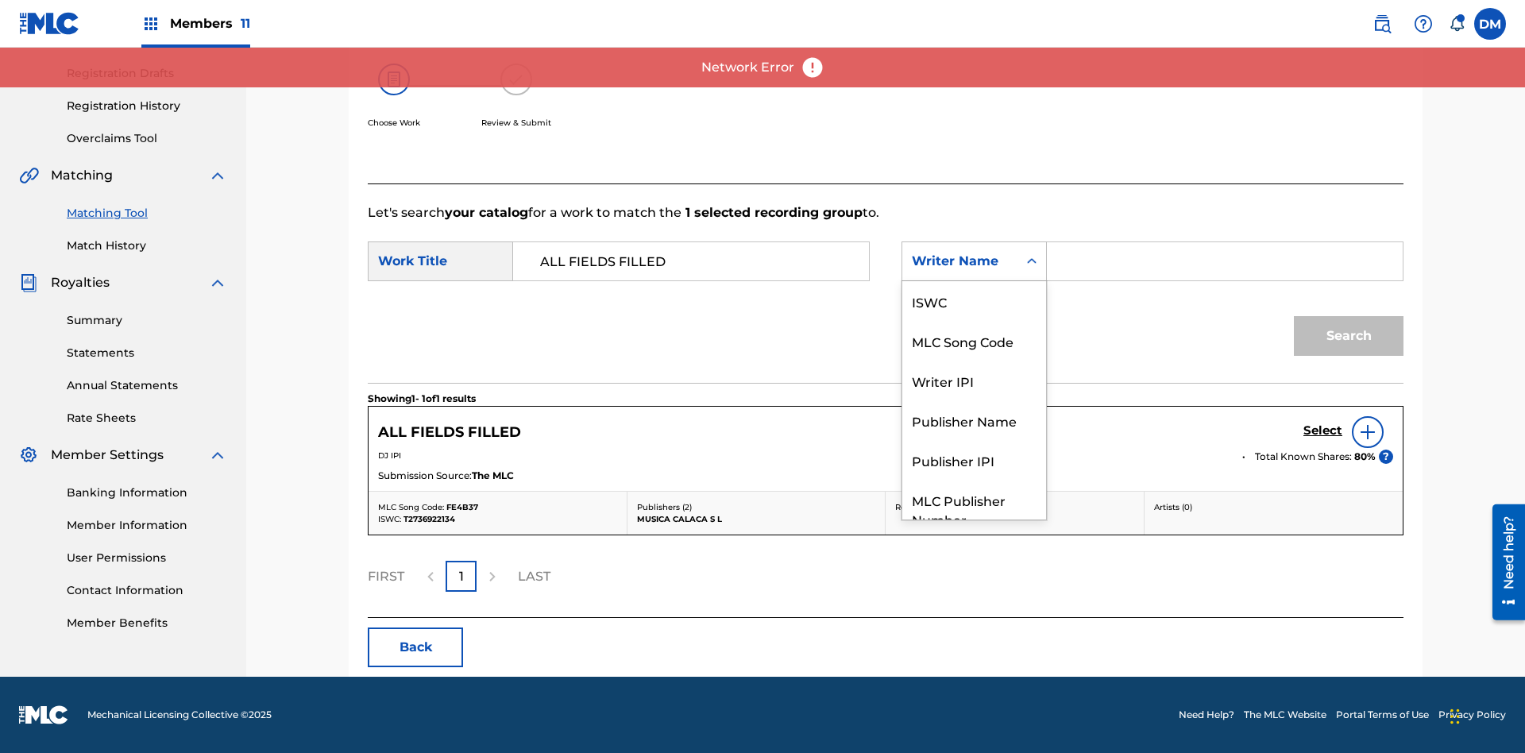
scroll to position [59, 0]
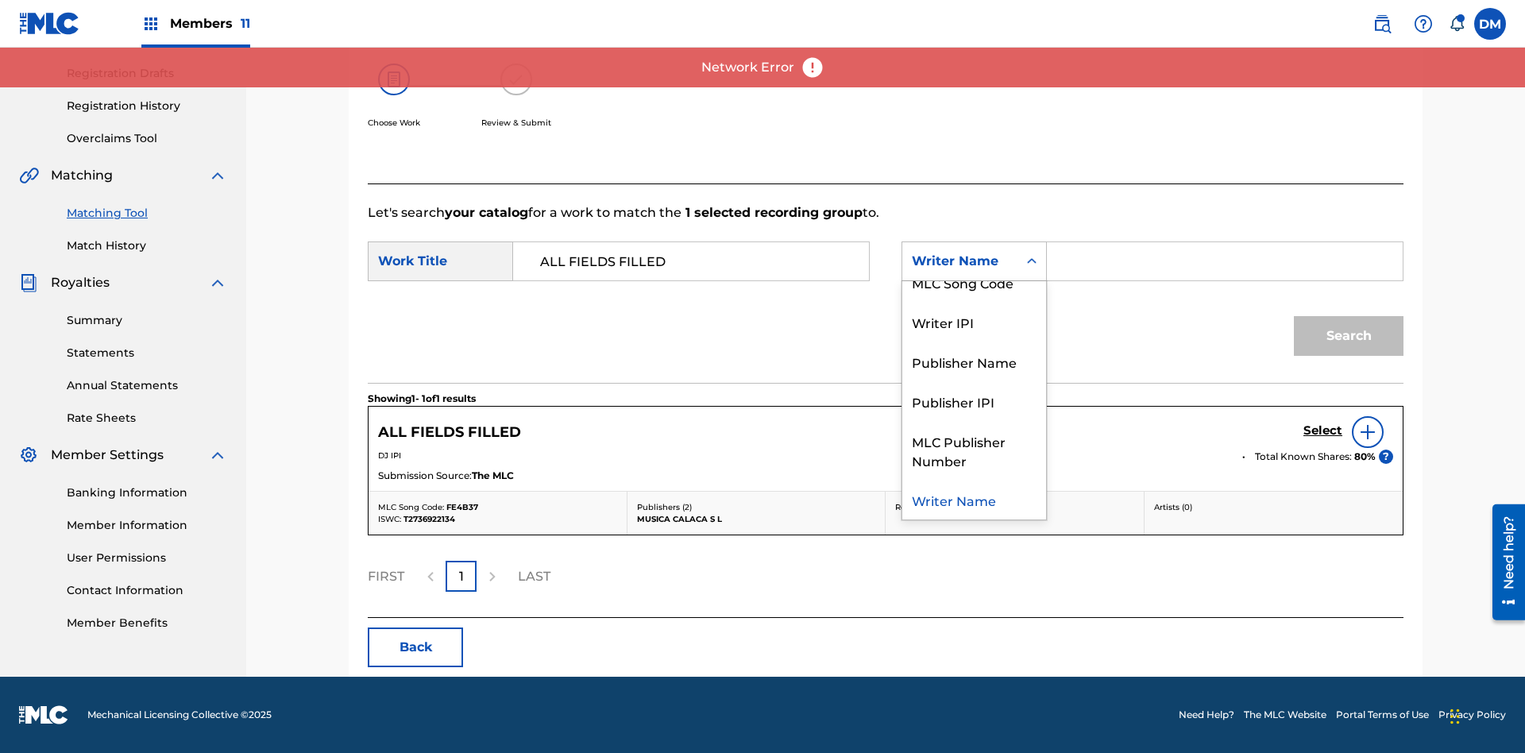
click at [974, 322] on div "Writer IPI" at bounding box center [974, 322] width 144 height 40
click at [1224, 261] on input "Search Form" at bounding box center [1224, 261] width 329 height 38
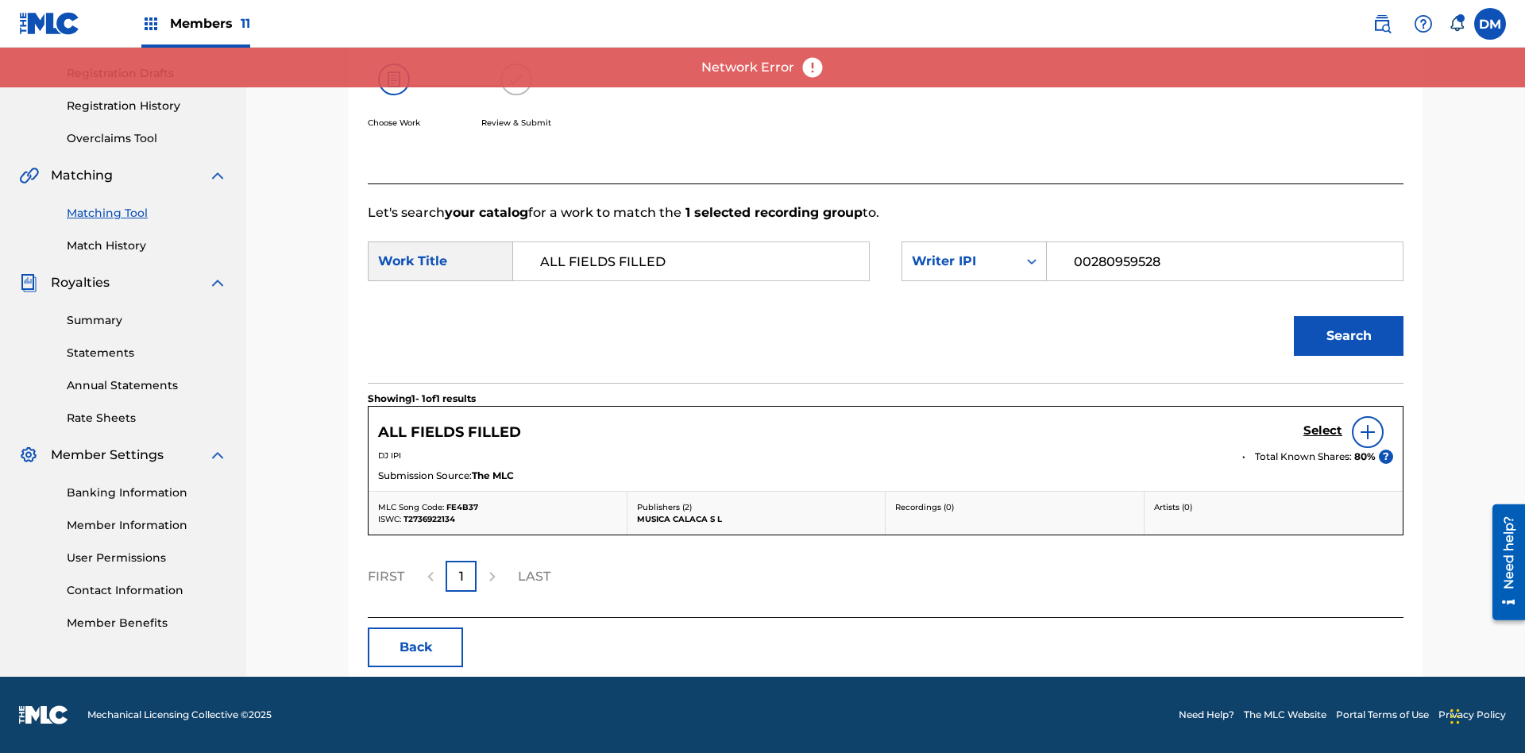
type input "00280959528"
click at [1348, 336] on button "Search" at bounding box center [1349, 336] width 110 height 40
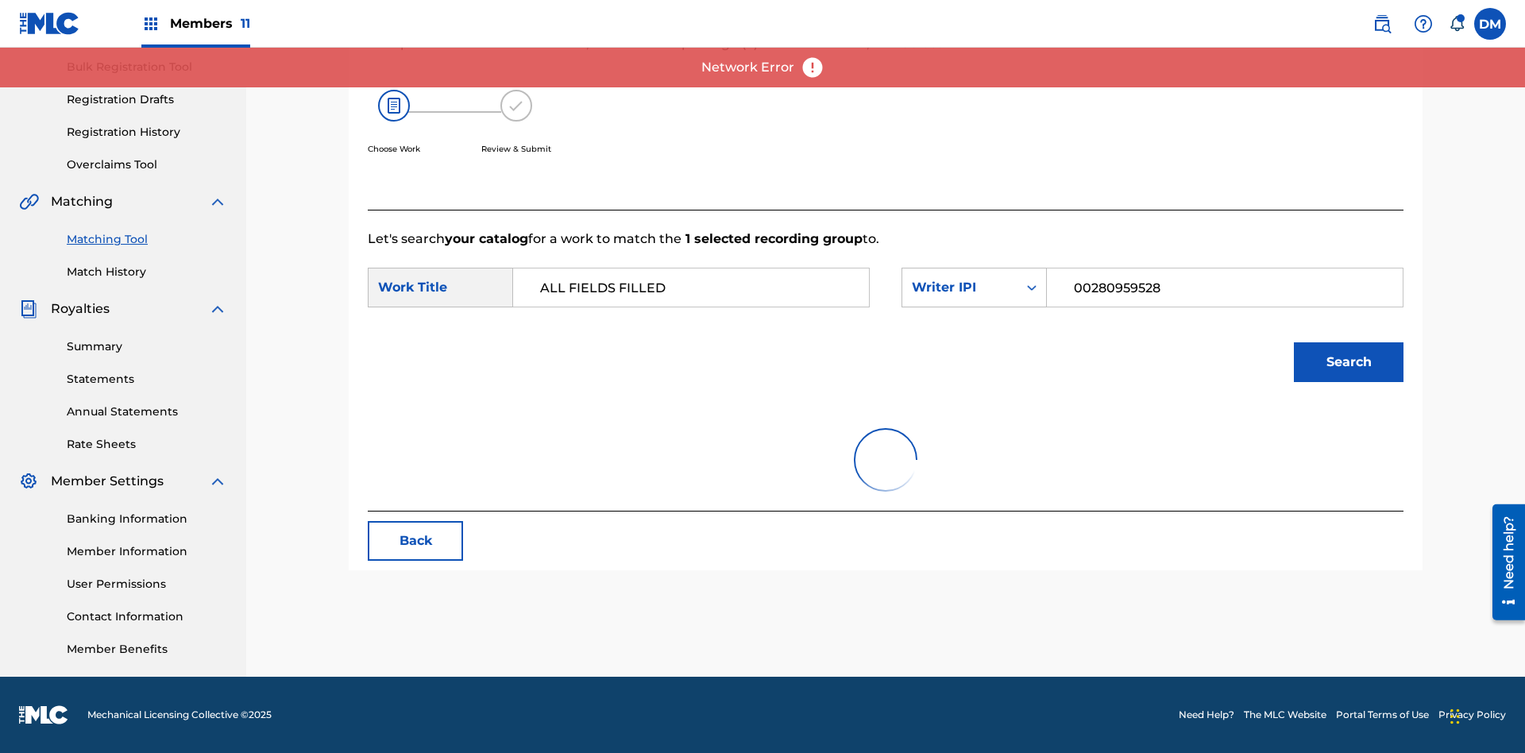
scroll to position [387, 0]
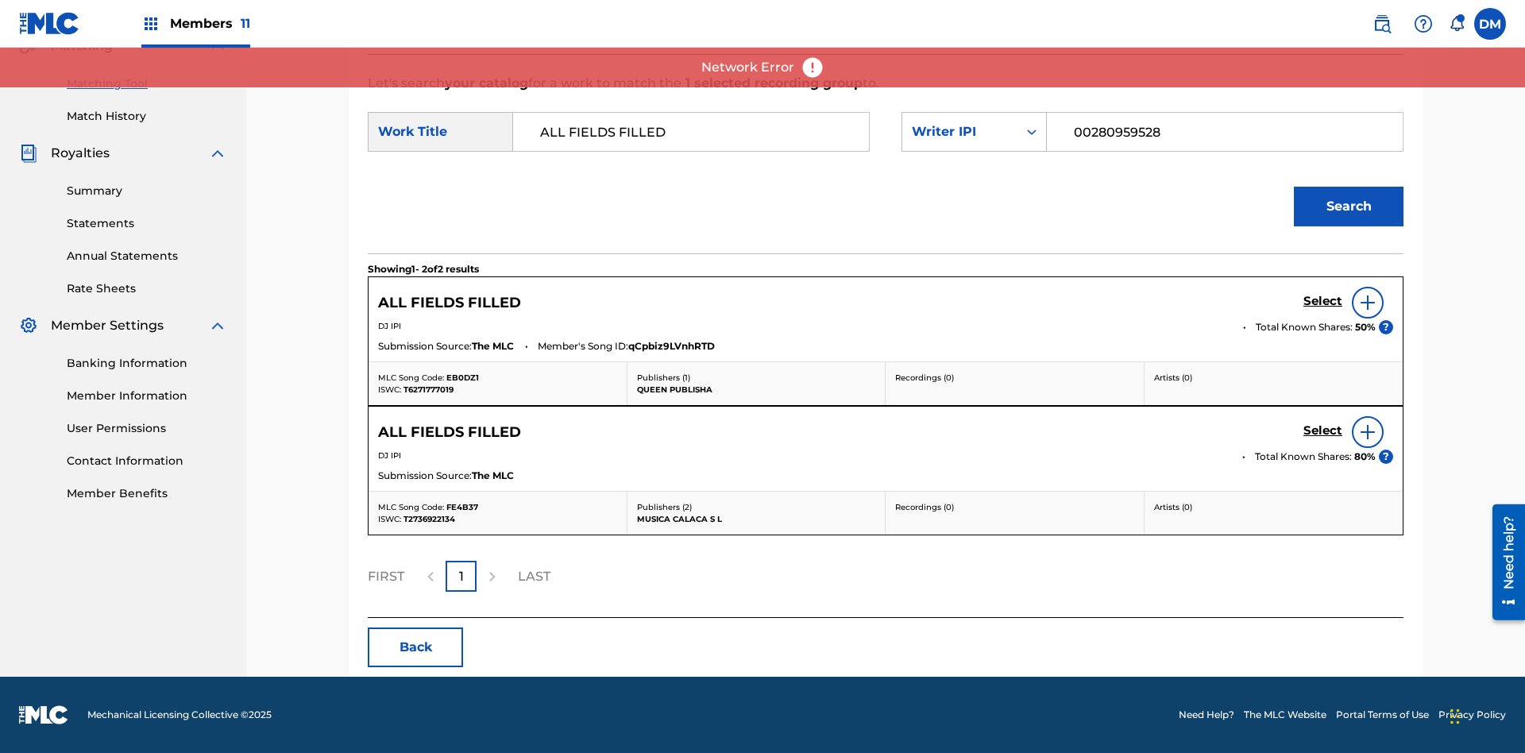
click at [1224, 132] on input "00280959528" at bounding box center [1224, 132] width 329 height 38
click at [974, 132] on div "Writer IPI" at bounding box center [960, 131] width 96 height 19
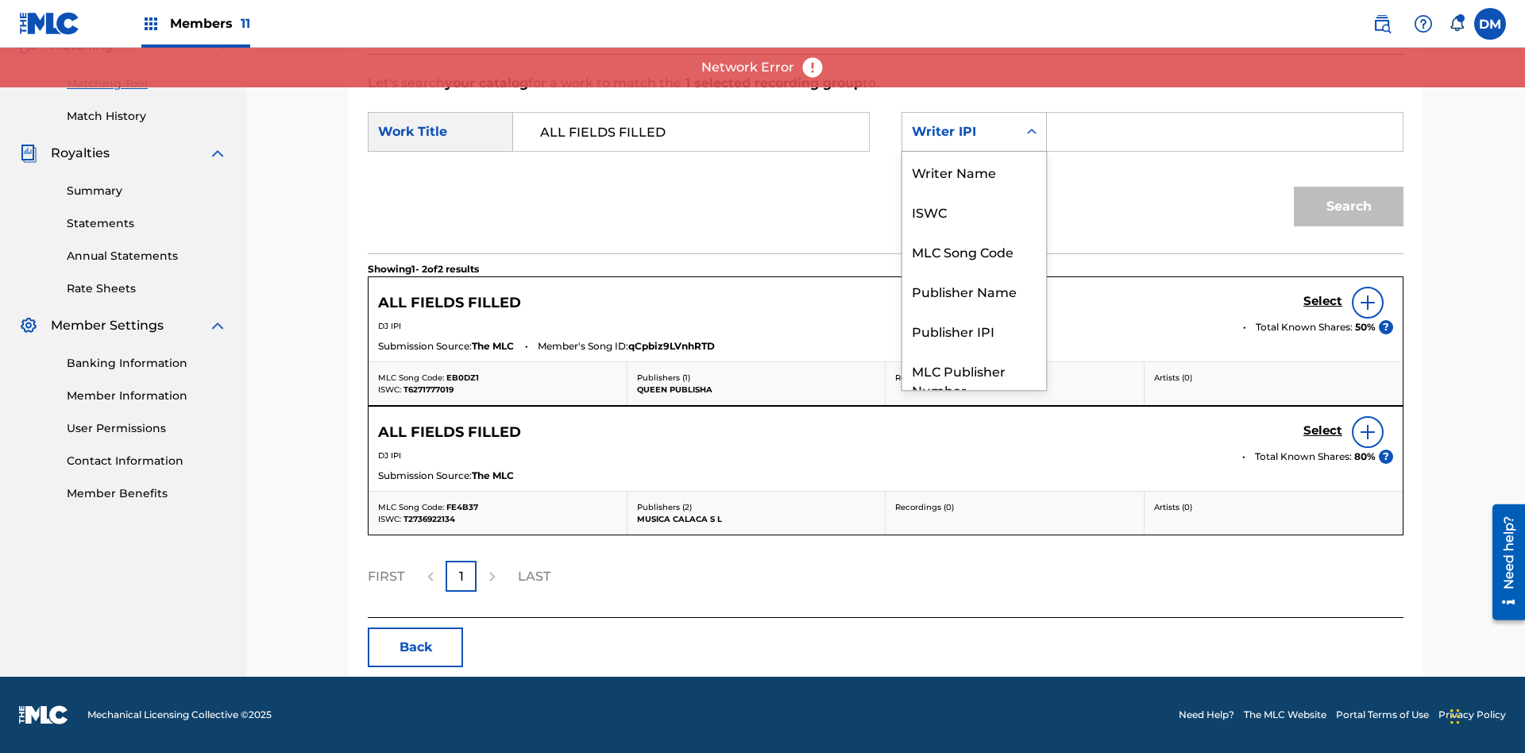
scroll to position [59, 0]
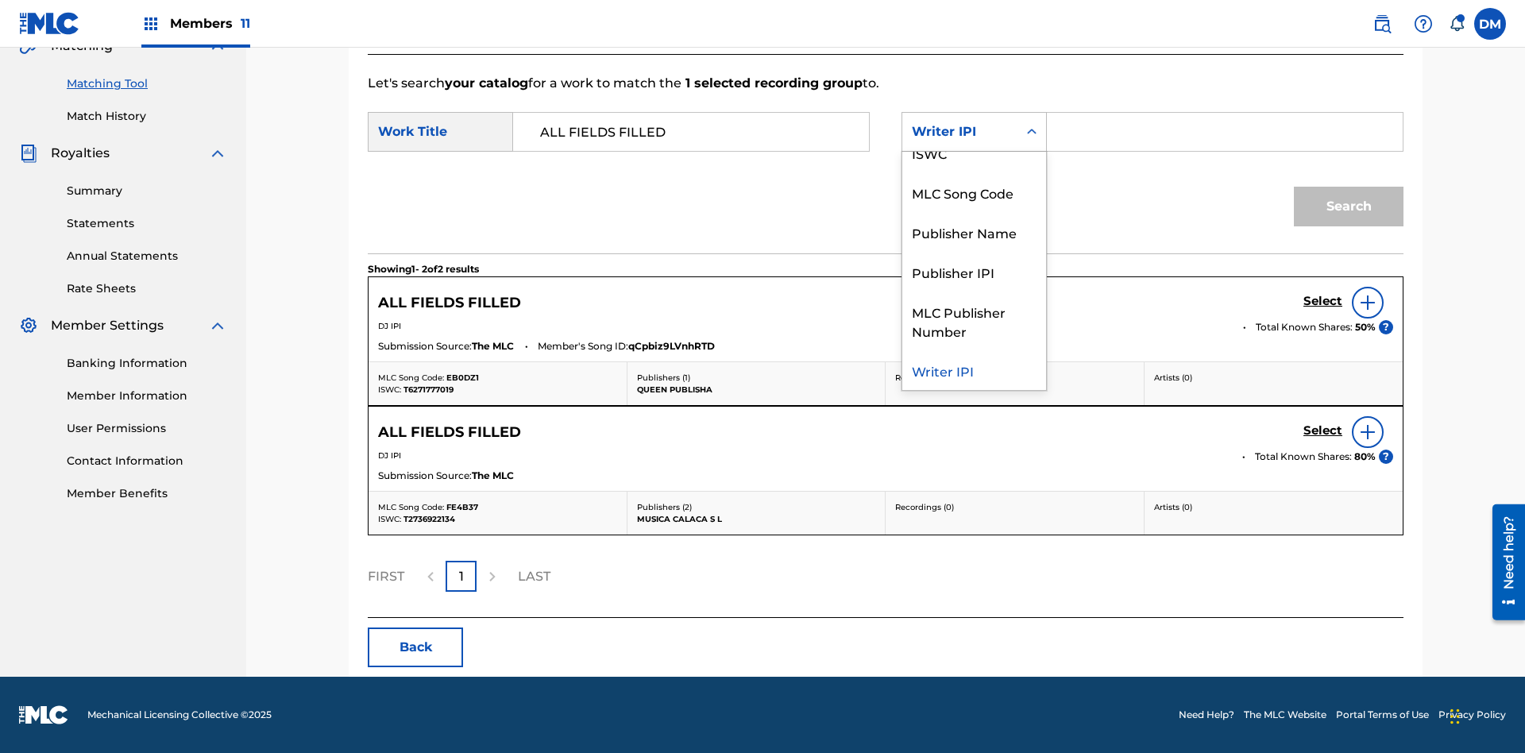
click at [974, 232] on div "Publisher Name" at bounding box center [974, 232] width 144 height 40
click at [1224, 132] on input "Search Form" at bounding box center [1224, 132] width 329 height 38
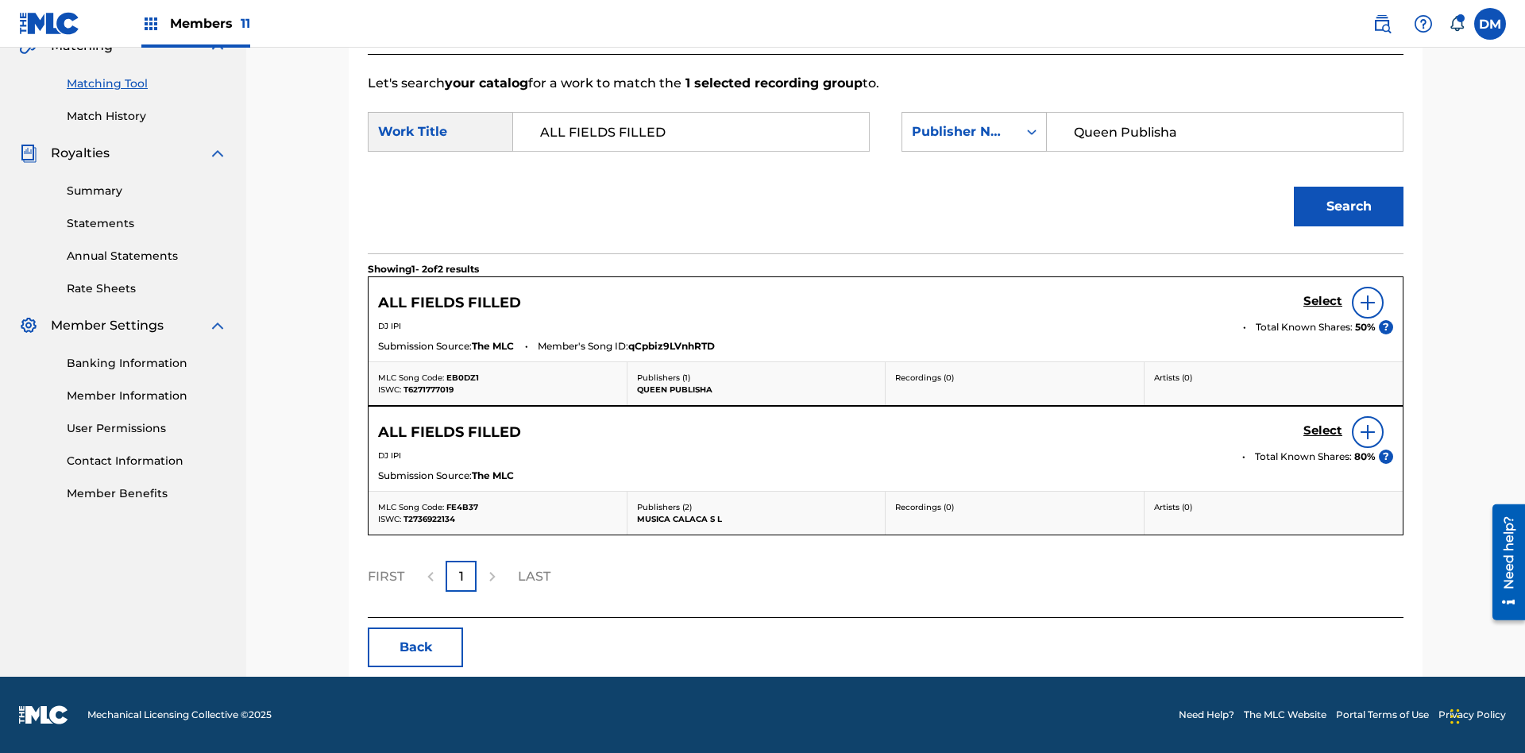
type input "Queen Publisha"
click at [1348, 206] on button "Search" at bounding box center [1349, 207] width 110 height 40
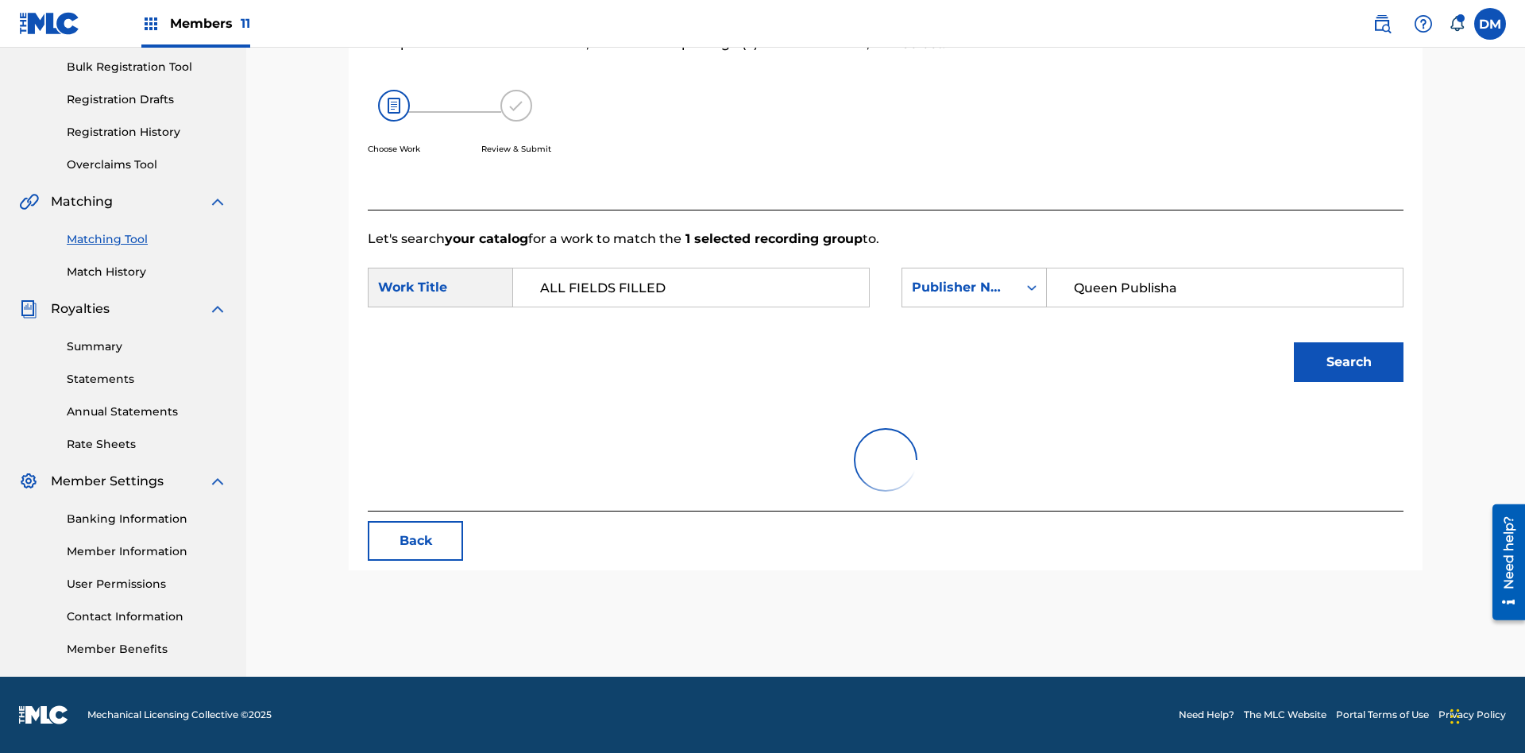
scroll to position [387, 0]
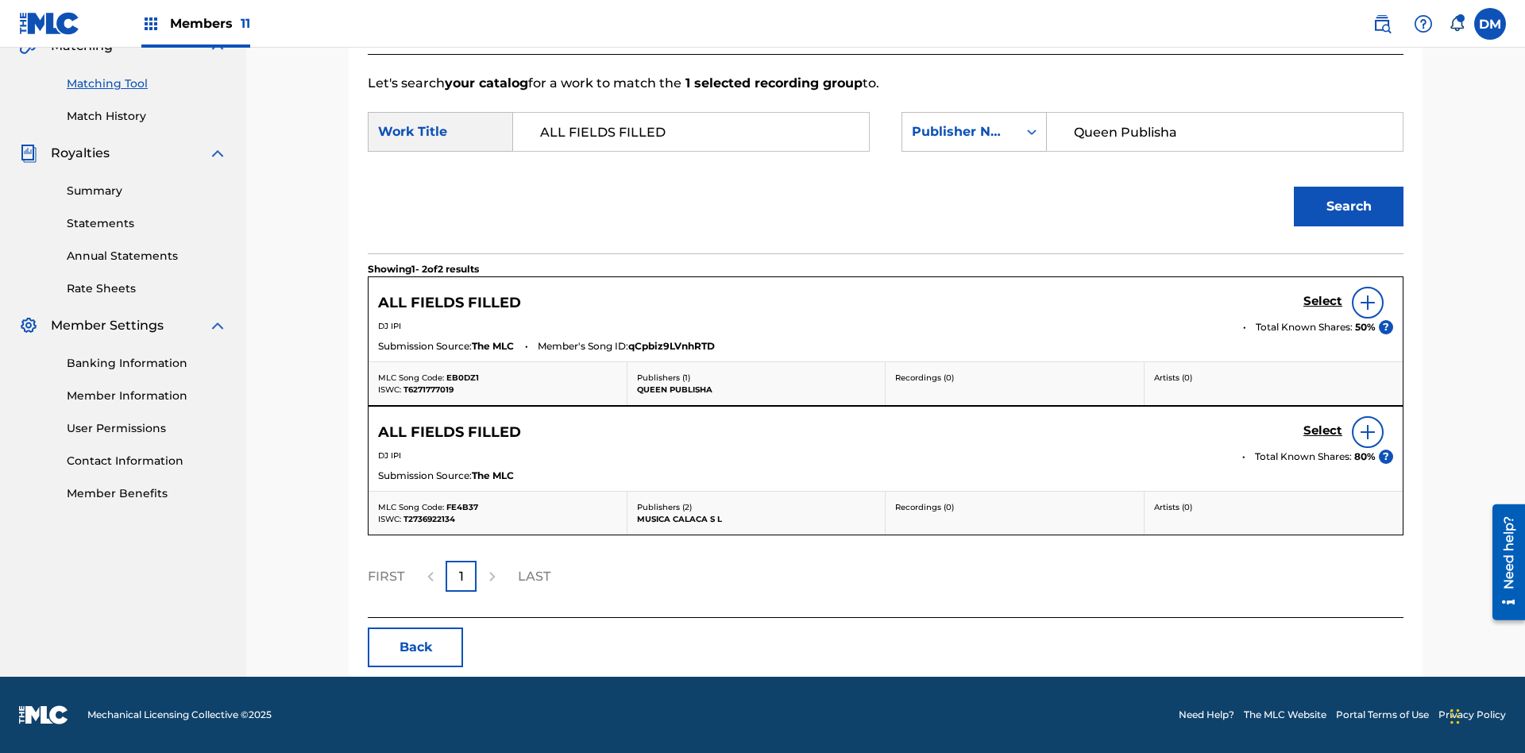
click at [1224, 132] on input "Queen Publisha" at bounding box center [1224, 132] width 329 height 38
click at [974, 132] on div "Publisher Name" at bounding box center [960, 131] width 96 height 19
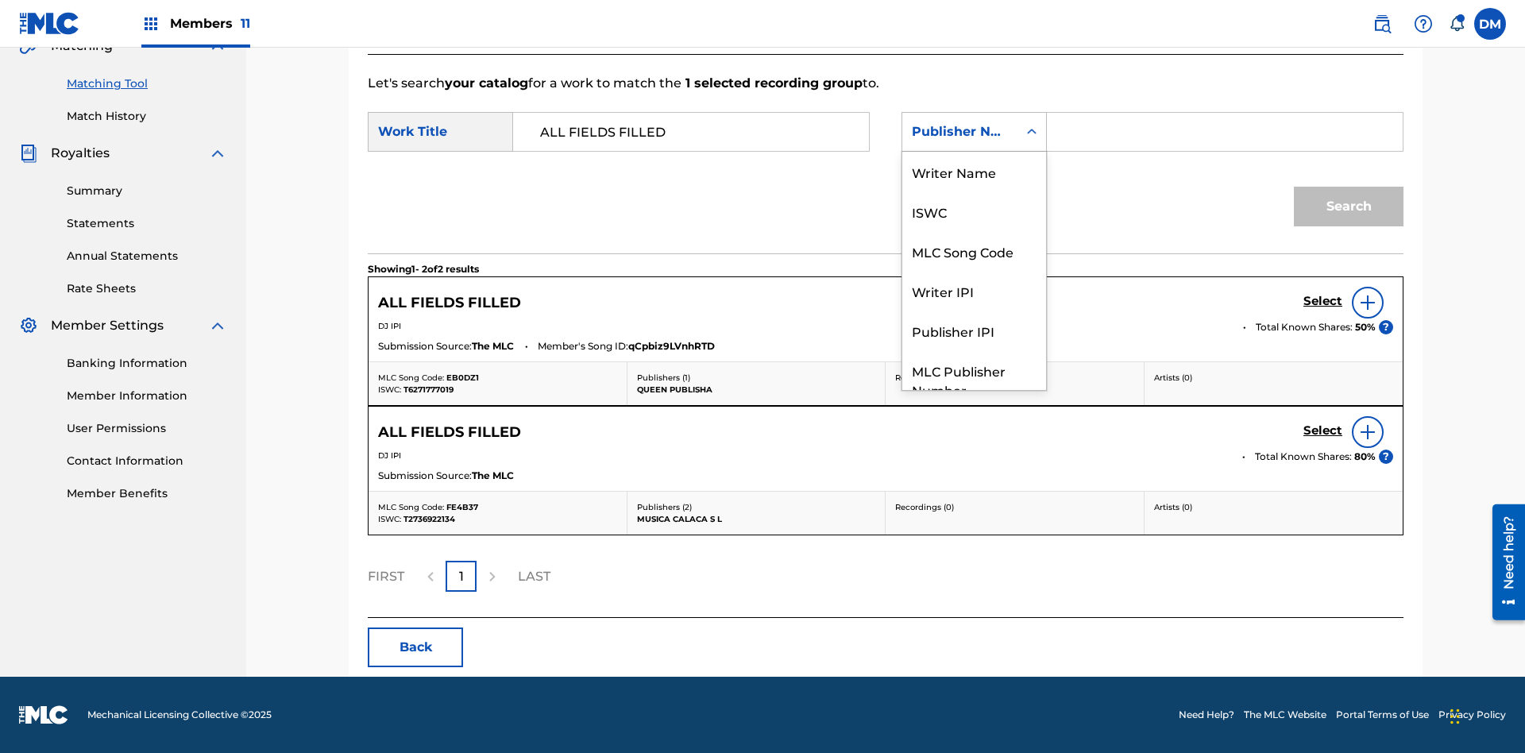
scroll to position [59, 0]
click at [974, 272] on div "Publisher IPI" at bounding box center [974, 272] width 144 height 40
click at [1224, 132] on input "Search Form" at bounding box center [1224, 132] width 329 height 38
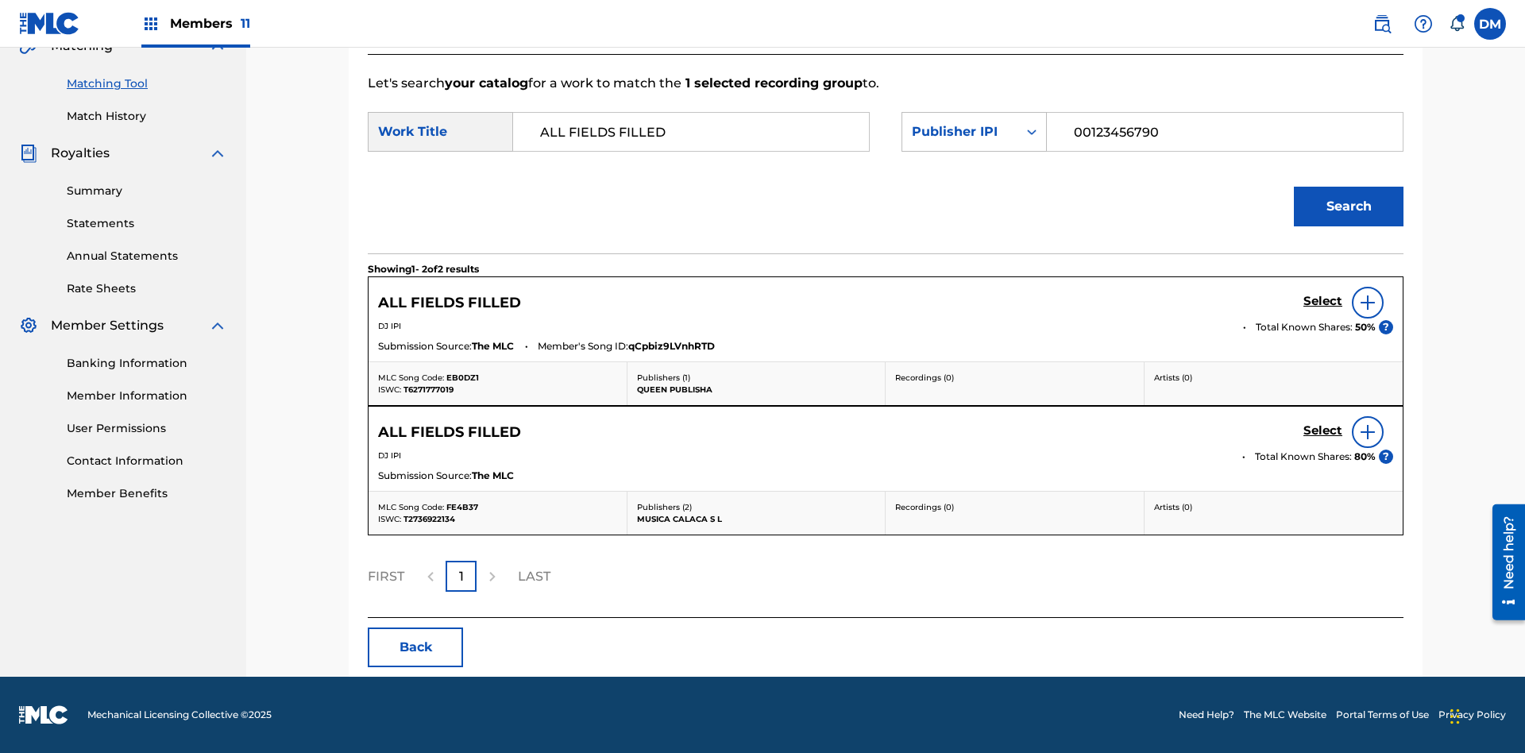
type input "00123456790"
click at [1348, 206] on button "Search" at bounding box center [1349, 207] width 110 height 40
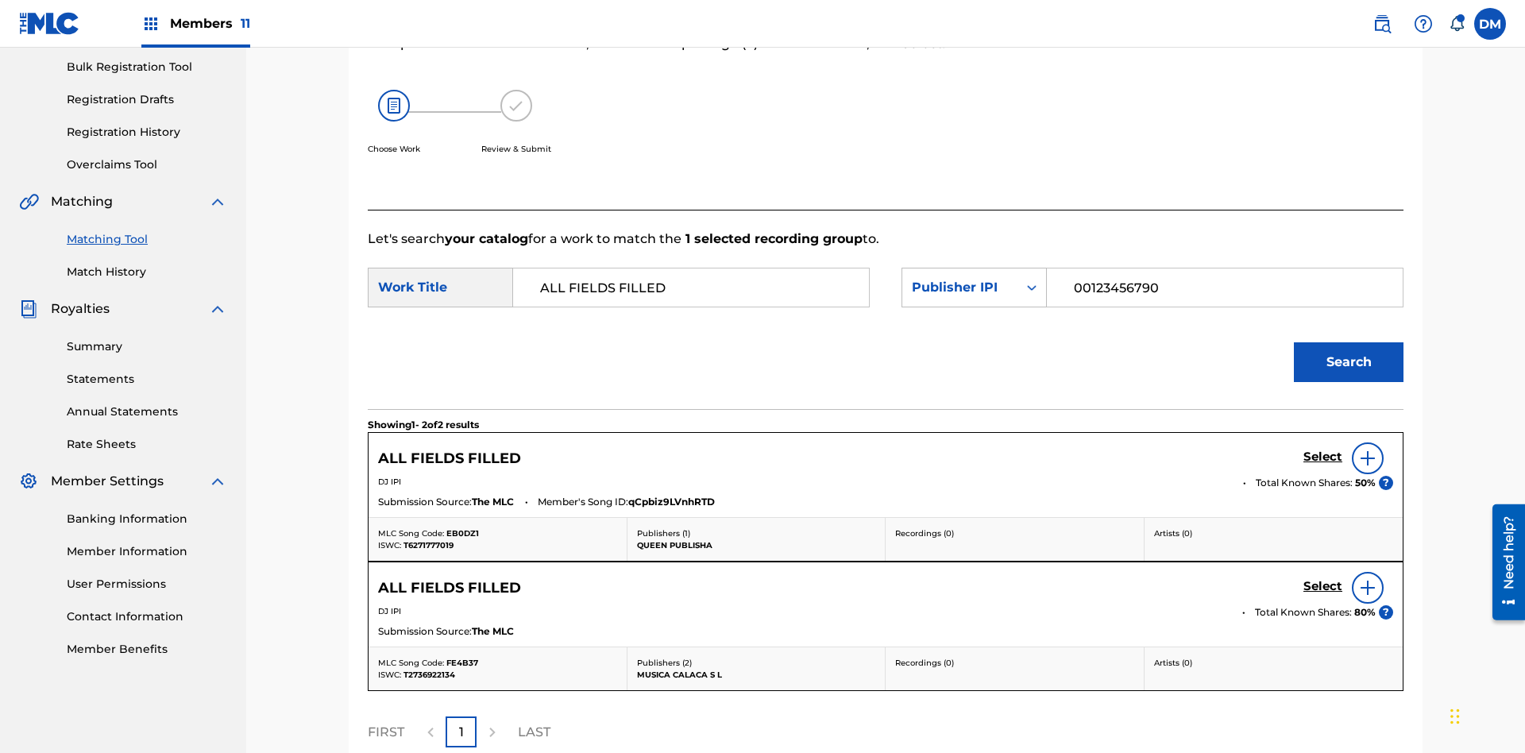
scroll to position [387, 0]
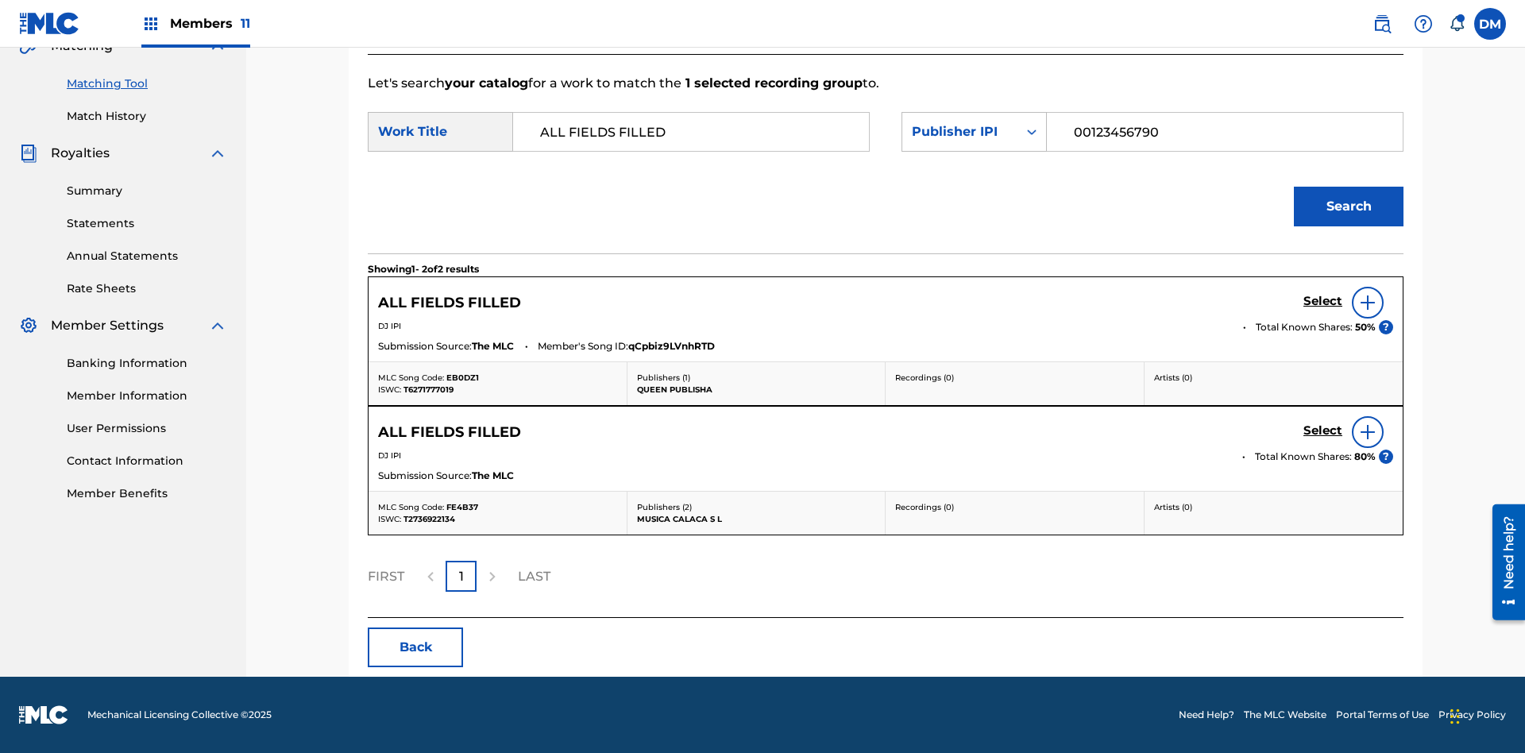
click at [1224, 132] on input "00123456790" at bounding box center [1224, 132] width 329 height 38
click at [974, 132] on div "Publisher IPI" at bounding box center [960, 131] width 96 height 19
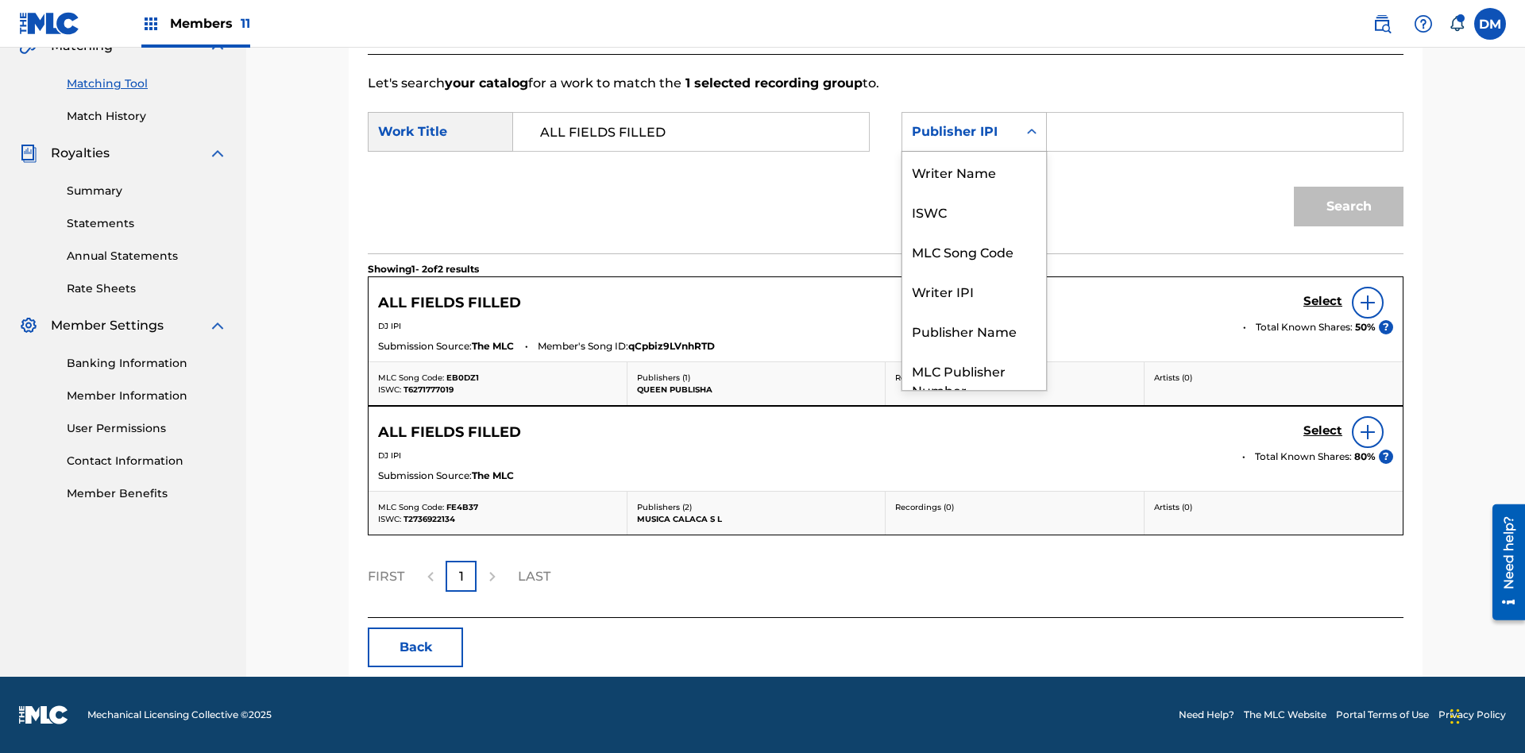
scroll to position [59, 0]
click at [974, 321] on div "MLC Publisher Number" at bounding box center [974, 320] width 144 height 59
click at [1224, 132] on input "Search Form" at bounding box center [1224, 132] width 329 height 38
type input "P077TM"
click at [1348, 206] on button "Search" at bounding box center [1349, 207] width 110 height 40
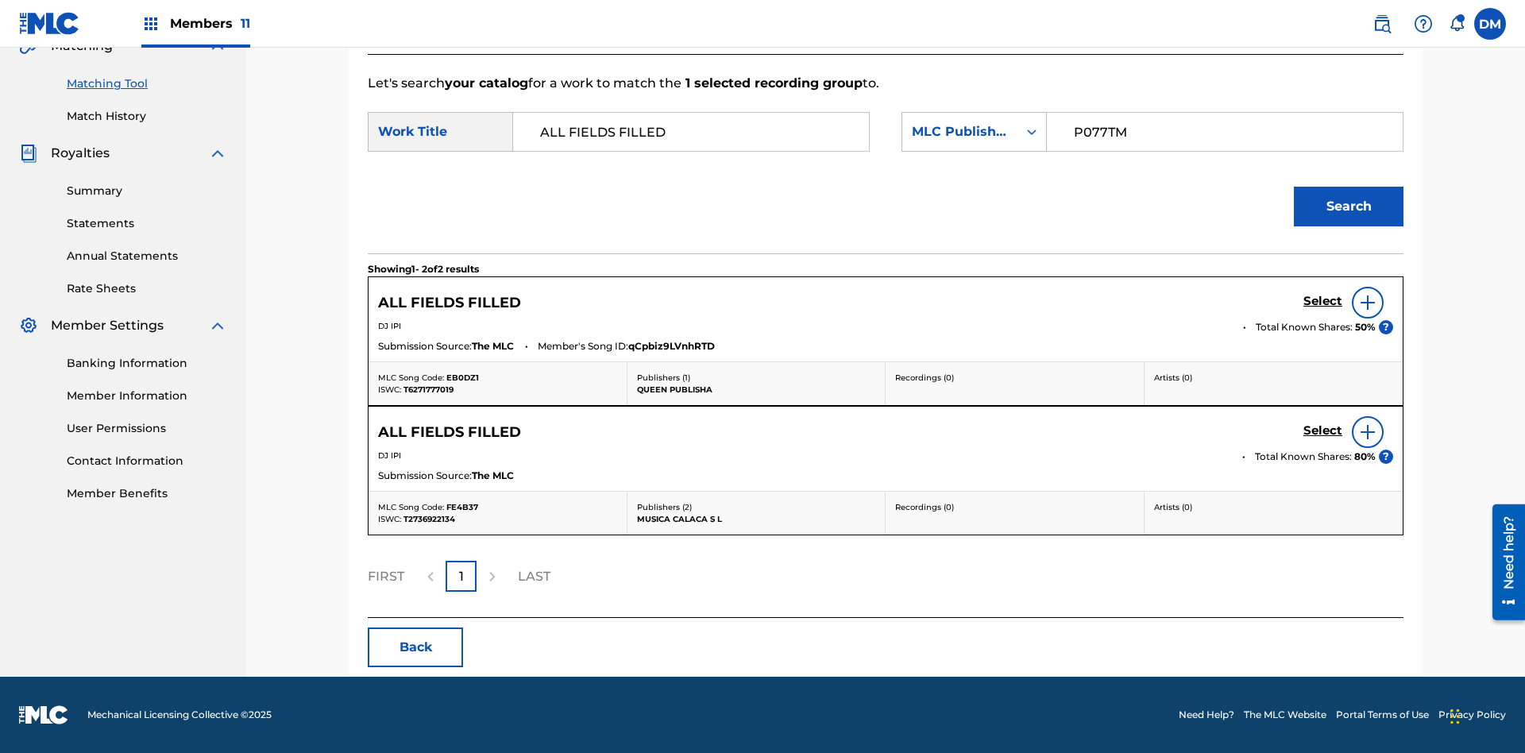
click at [1224, 132] on input "P077TM" at bounding box center [1224, 132] width 329 height 38
click at [1322, 301] on h5 "Select" at bounding box center [1322, 301] width 39 height 15
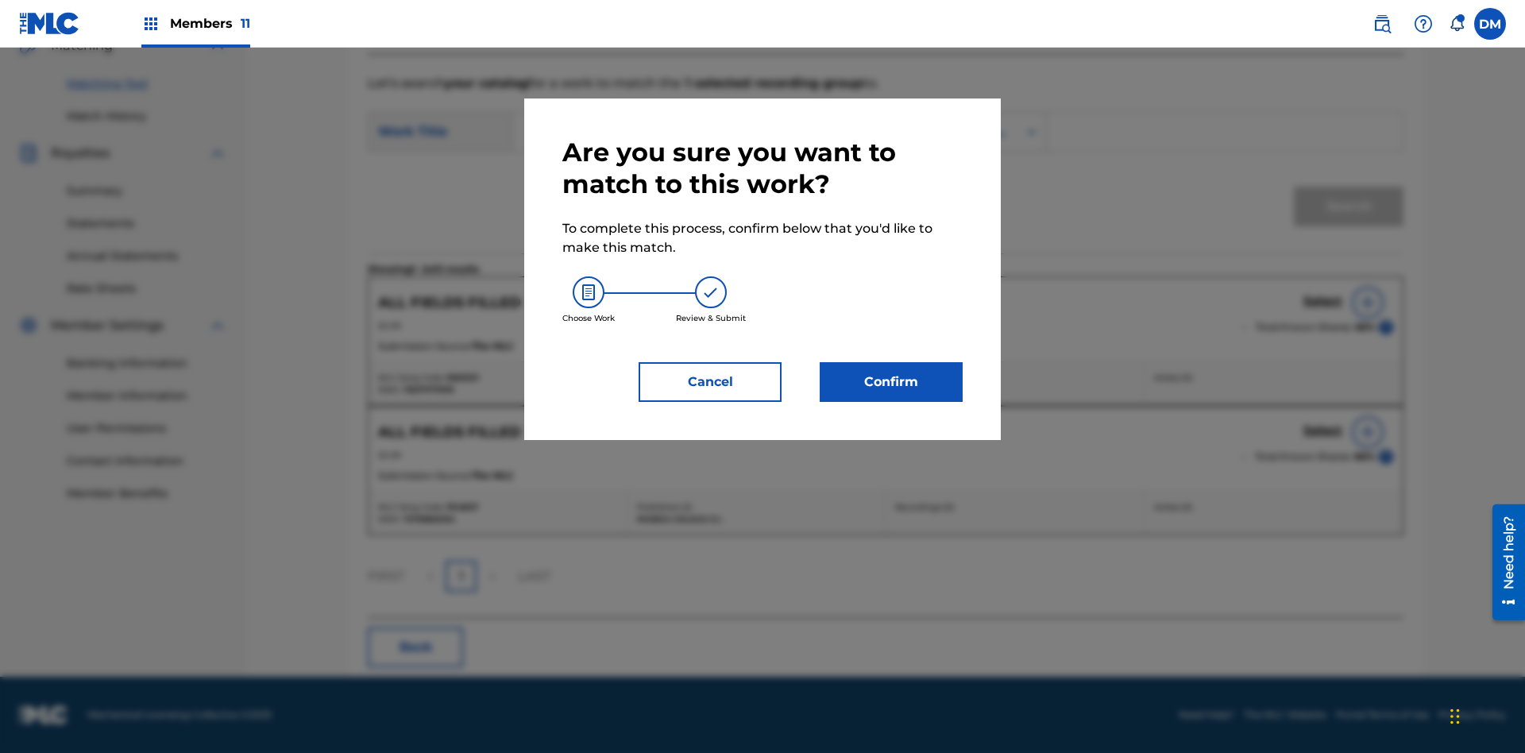
click at [891, 382] on button "Confirm" at bounding box center [890, 382] width 143 height 40
